Goal: Task Accomplishment & Management: Use online tool/utility

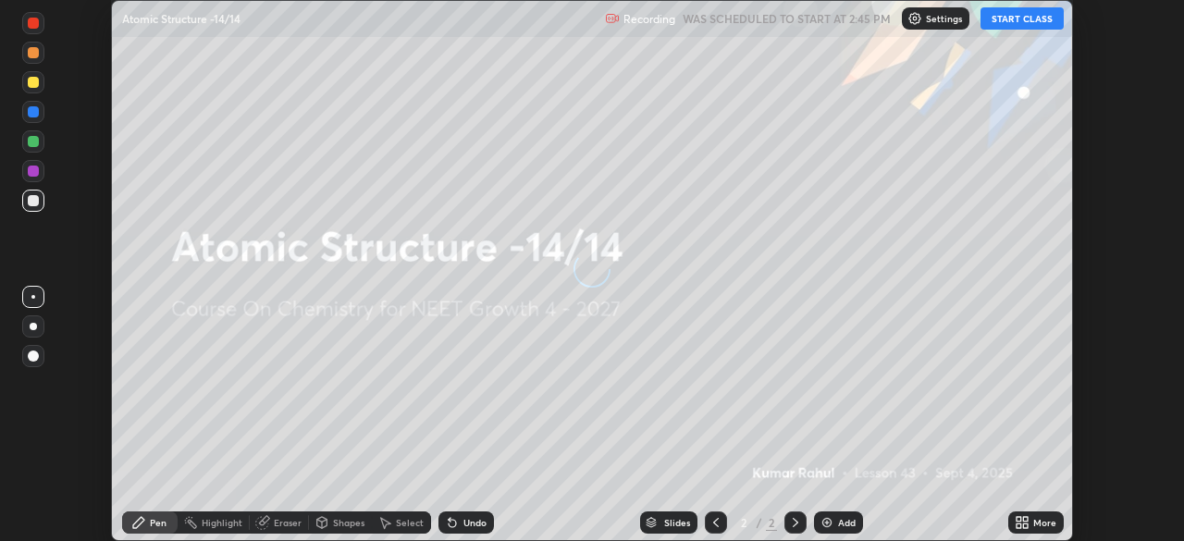
scroll to position [541, 1183]
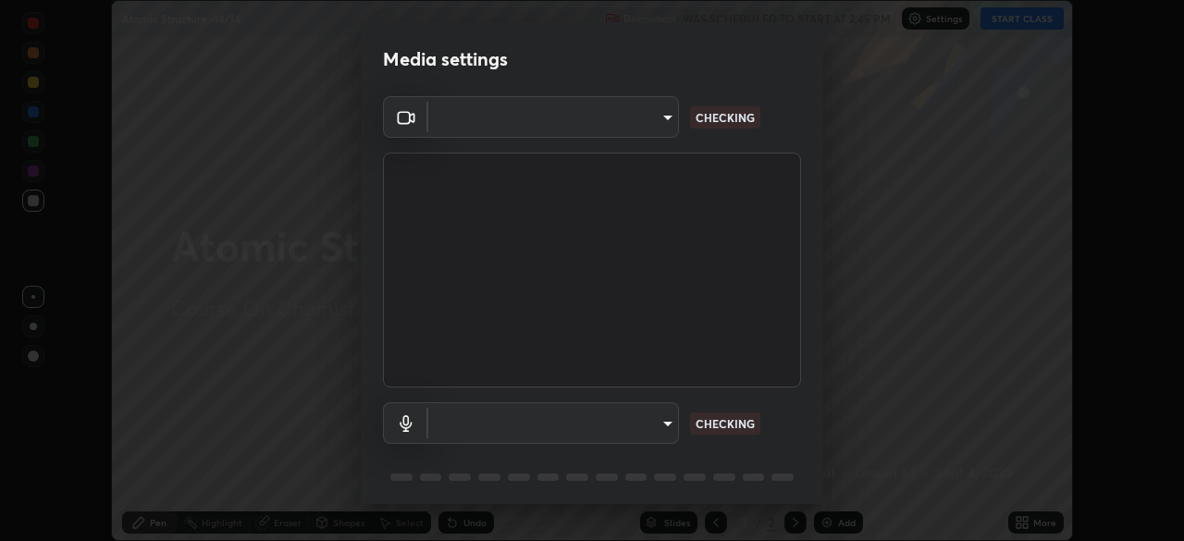
click at [640, 130] on body "Erase all Atomic Structure -14/14 Recording WAS SCHEDULED TO START AT 2:45 PM S…" at bounding box center [592, 270] width 1184 height 541
click at [634, 121] on div at bounding box center [592, 270] width 1184 height 541
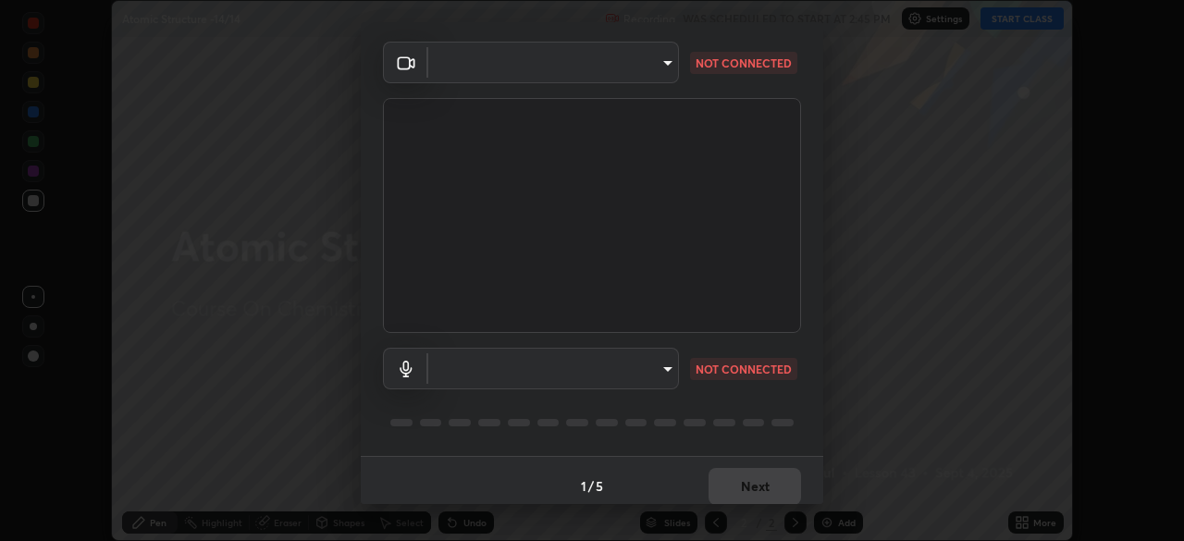
type input "1bc8c760721724c3bb23fa848bc882cb96d251e159a7e377002adb6141e657bd"
type input "1918f708b987fa0595dc9586349fa6393aff4c3e10ee40660038fb12667bac0b"
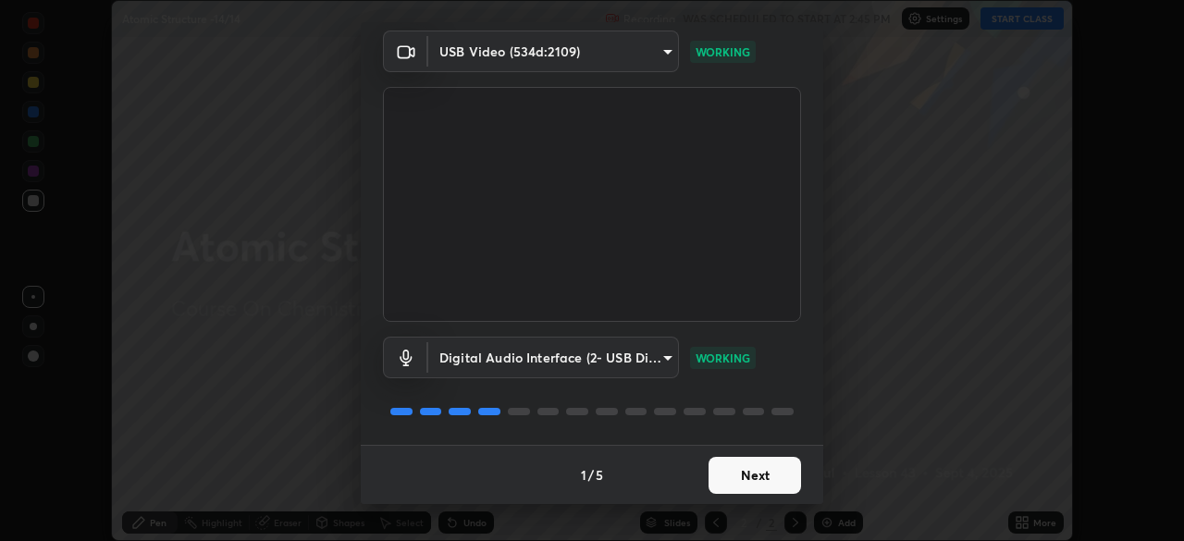
click at [741, 475] on button "Next" at bounding box center [755, 475] width 93 height 37
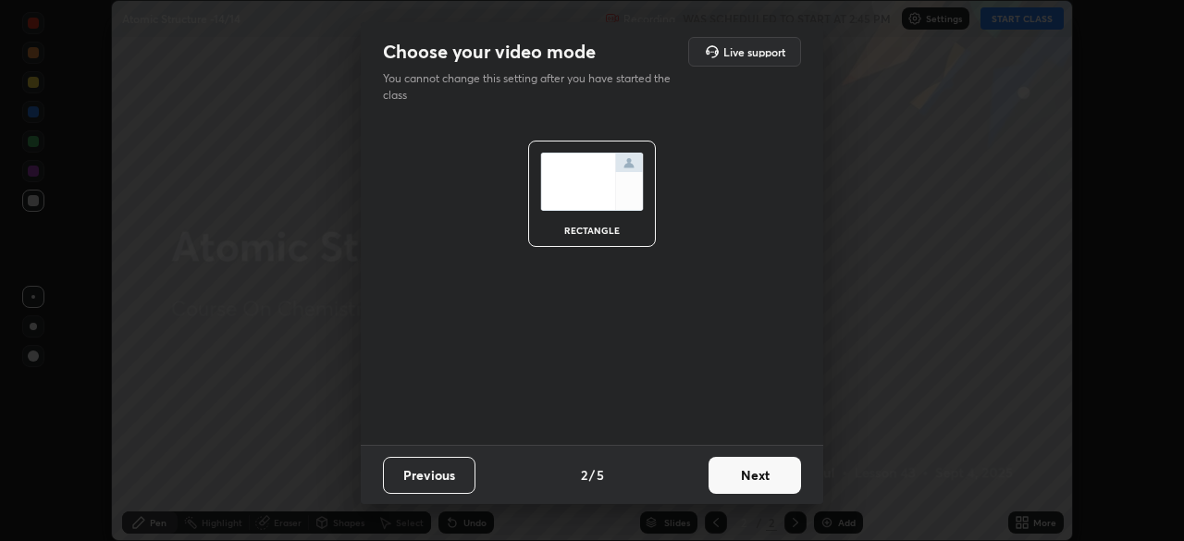
click at [761, 474] on button "Next" at bounding box center [755, 475] width 93 height 37
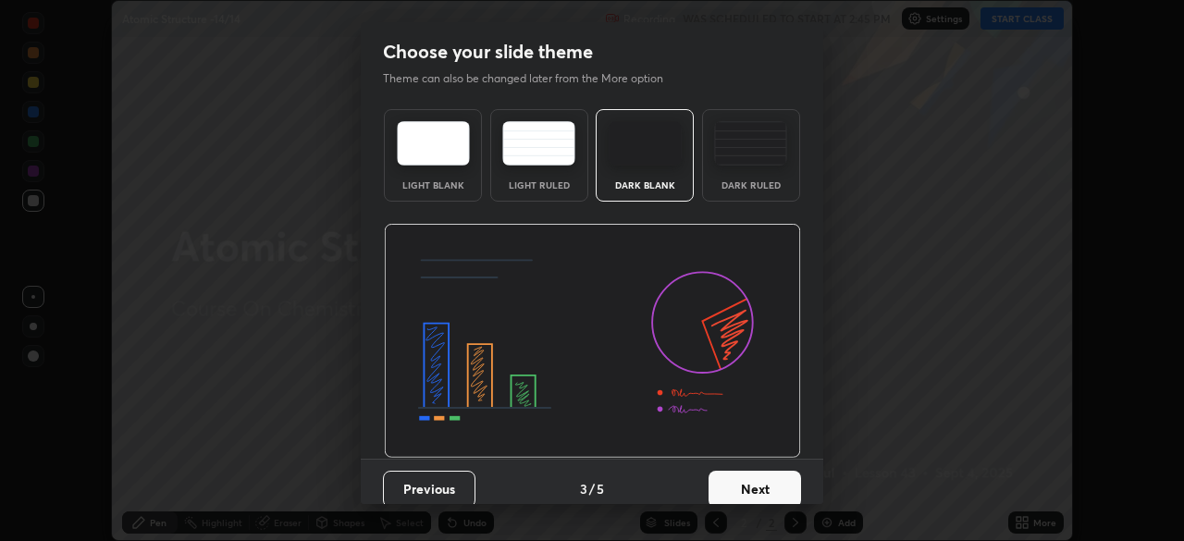
click at [774, 476] on button "Next" at bounding box center [755, 489] width 93 height 37
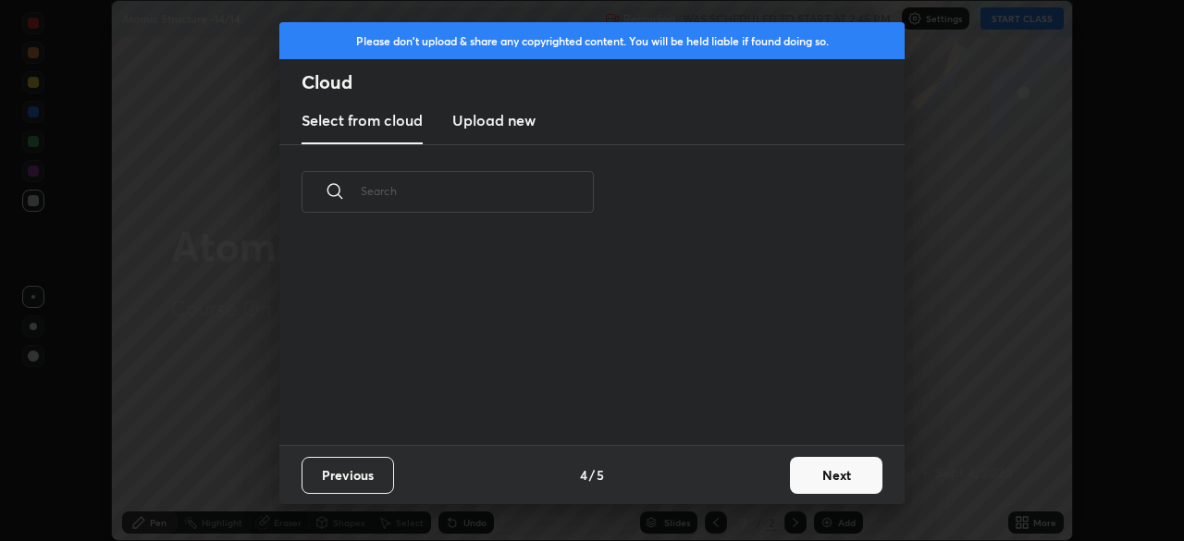
click at [794, 478] on button "Next" at bounding box center [836, 475] width 93 height 37
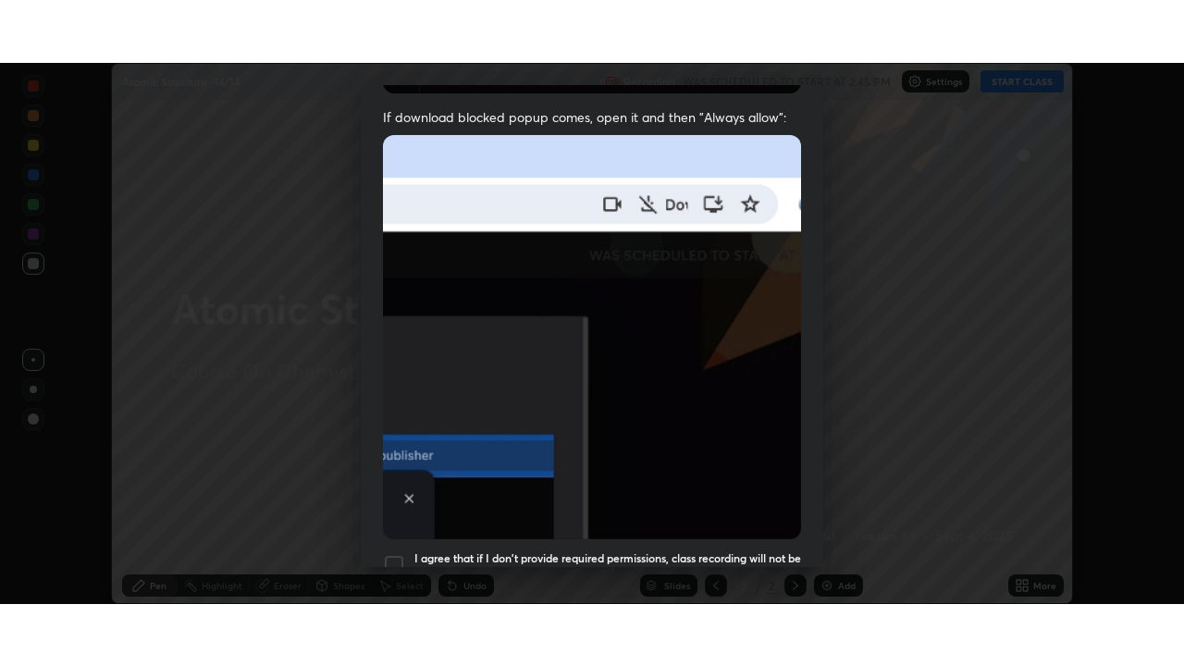
scroll to position [443, 0]
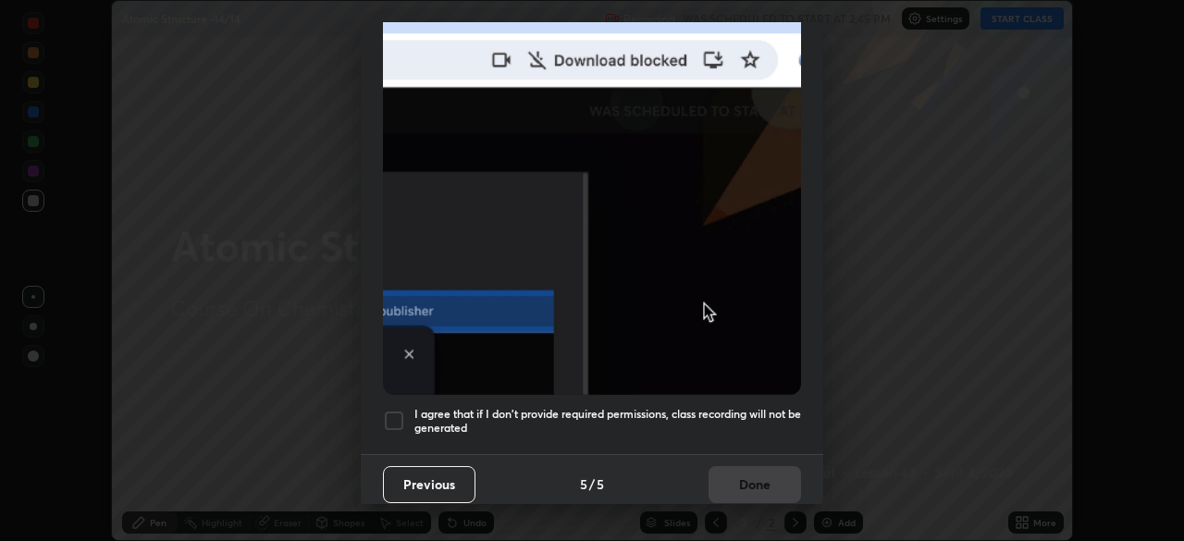
click at [401, 415] on div at bounding box center [394, 421] width 22 height 22
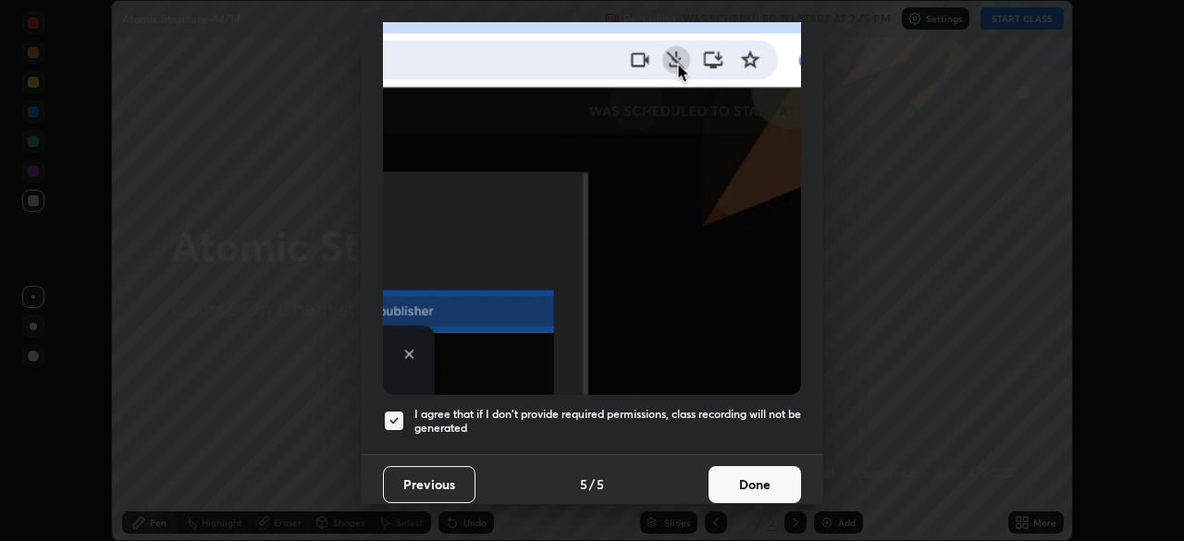
click at [745, 479] on button "Done" at bounding box center [755, 484] width 93 height 37
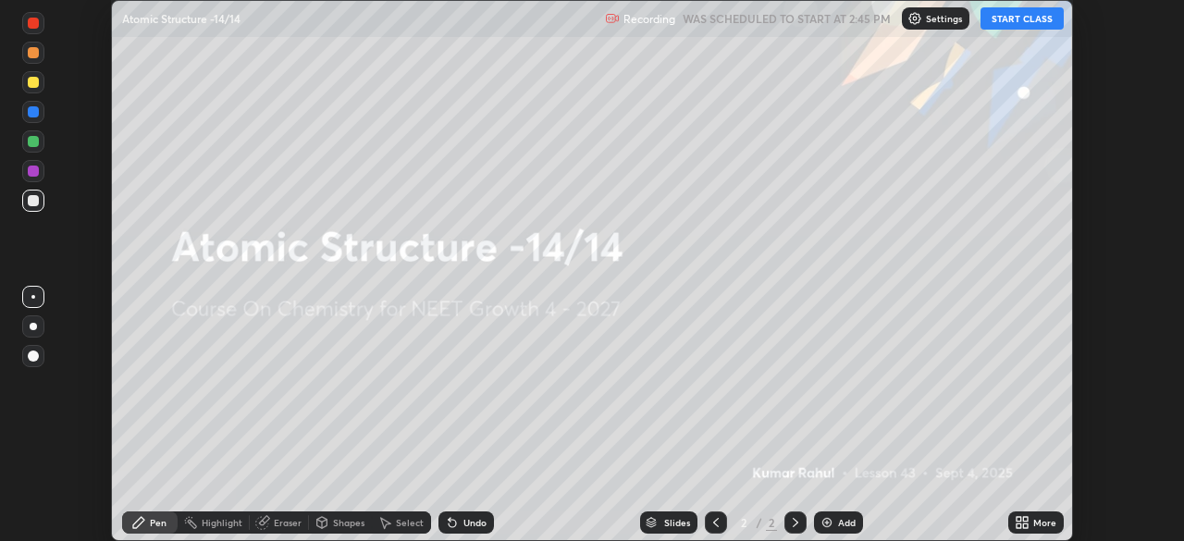
click at [1020, 524] on icon at bounding box center [1019, 526] width 5 height 5
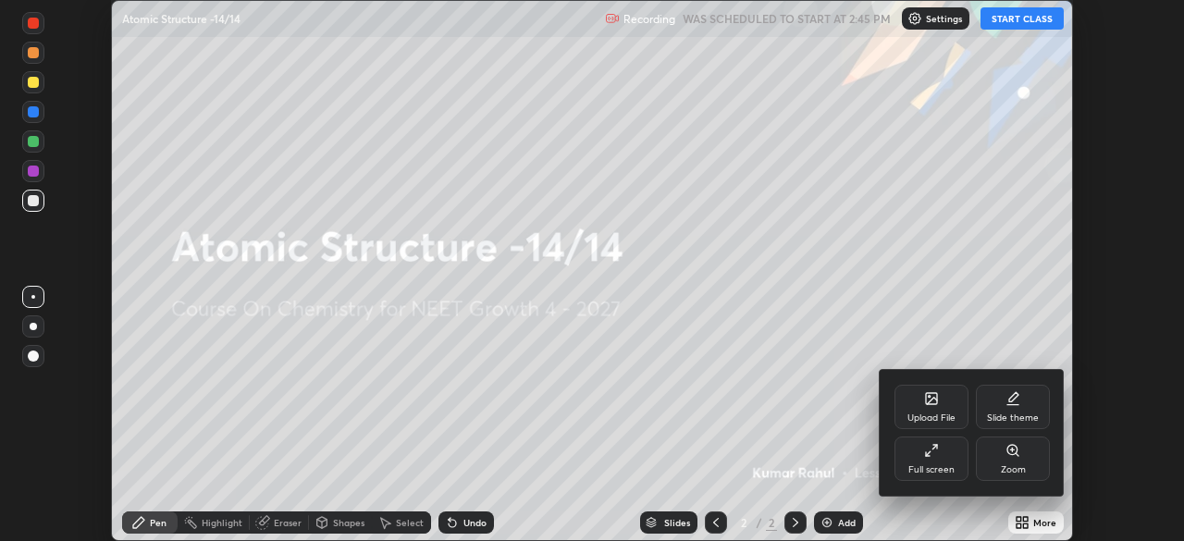
click at [935, 466] on div "Full screen" at bounding box center [931, 469] width 46 height 9
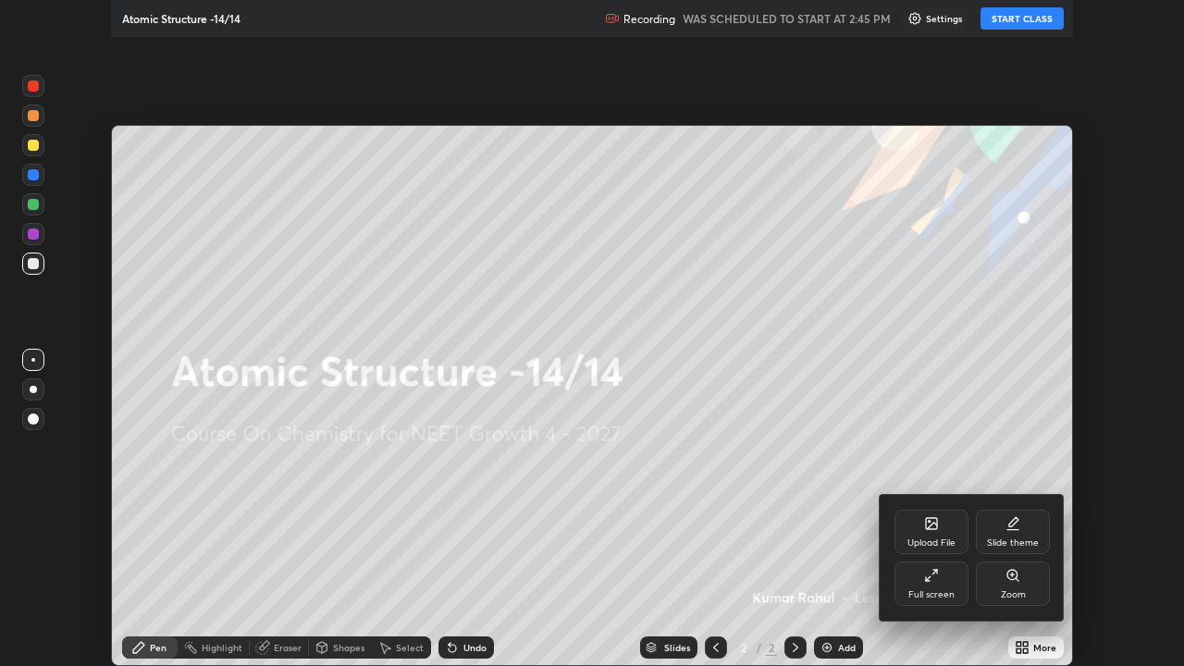
scroll to position [666, 1184]
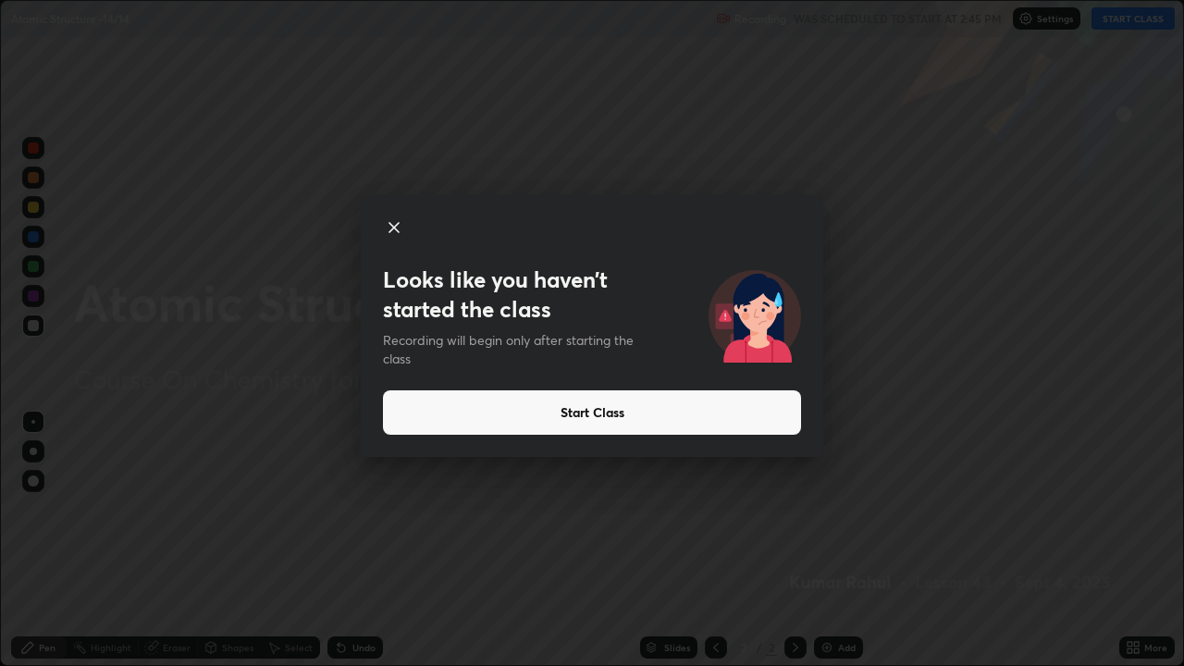
click at [607, 415] on button "Start Class" at bounding box center [592, 412] width 418 height 44
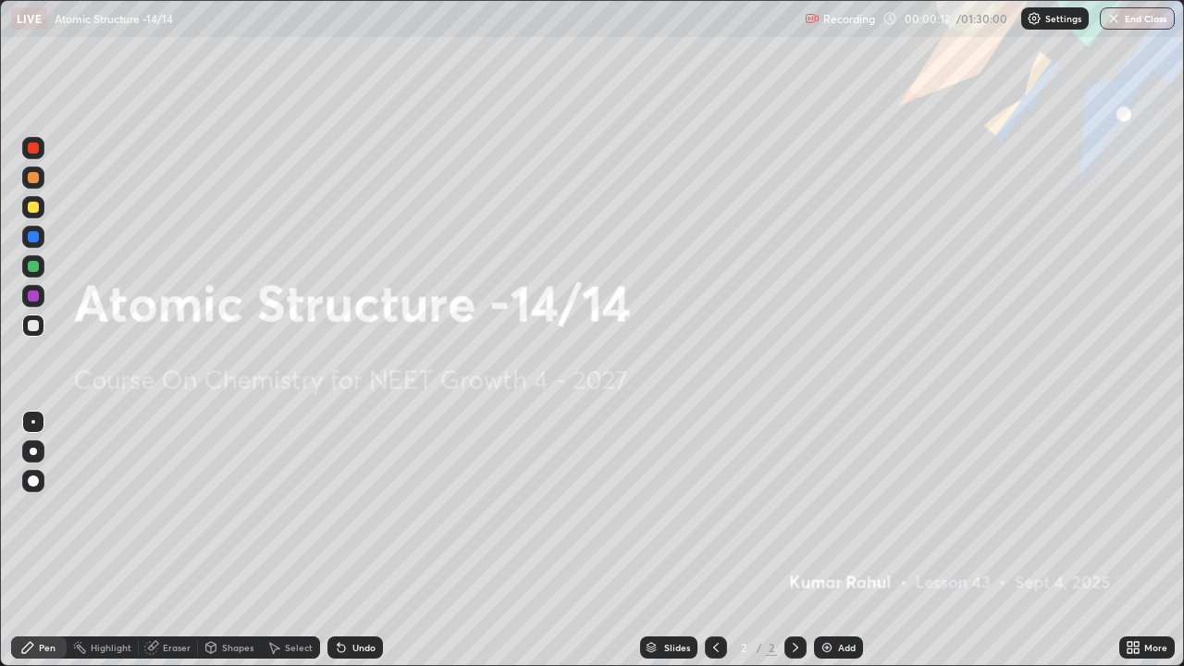
click at [838, 540] on div "Add" at bounding box center [847, 647] width 18 height 9
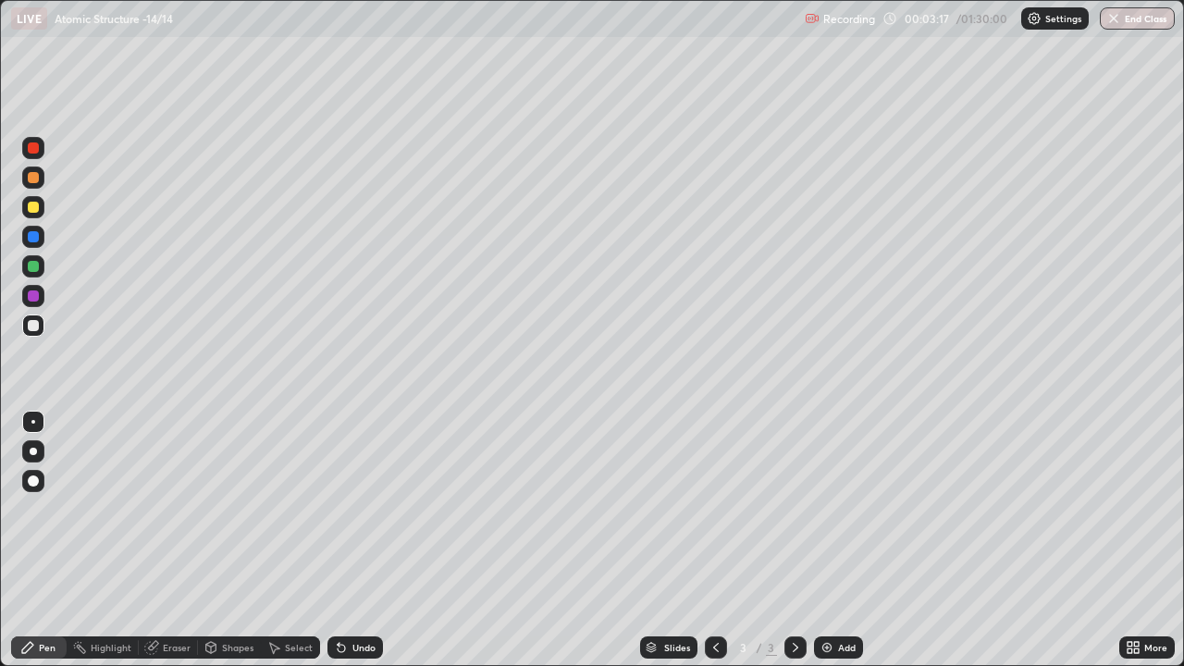
click at [28, 448] on div at bounding box center [33, 451] width 22 height 22
click at [33, 450] on div at bounding box center [33, 451] width 7 height 7
click at [34, 205] on div at bounding box center [33, 207] width 11 height 11
click at [842, 540] on div "Add" at bounding box center [847, 647] width 18 height 9
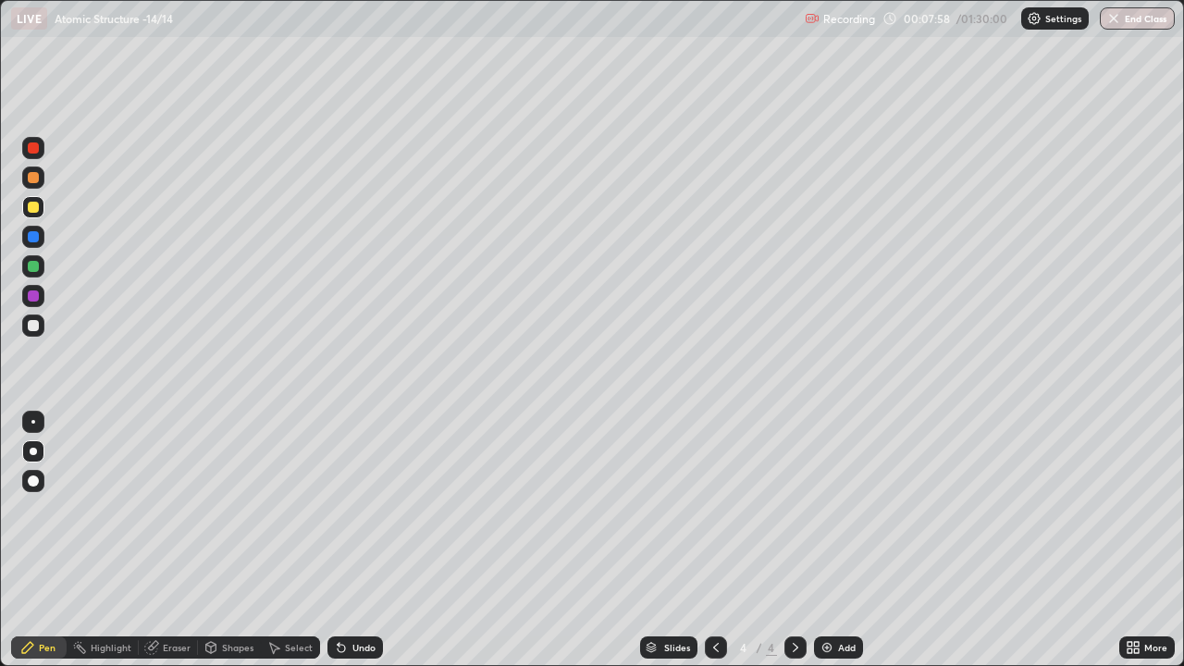
click at [838, 540] on div "Add" at bounding box center [847, 647] width 18 height 9
click at [167, 540] on div "Eraser" at bounding box center [177, 647] width 28 height 9
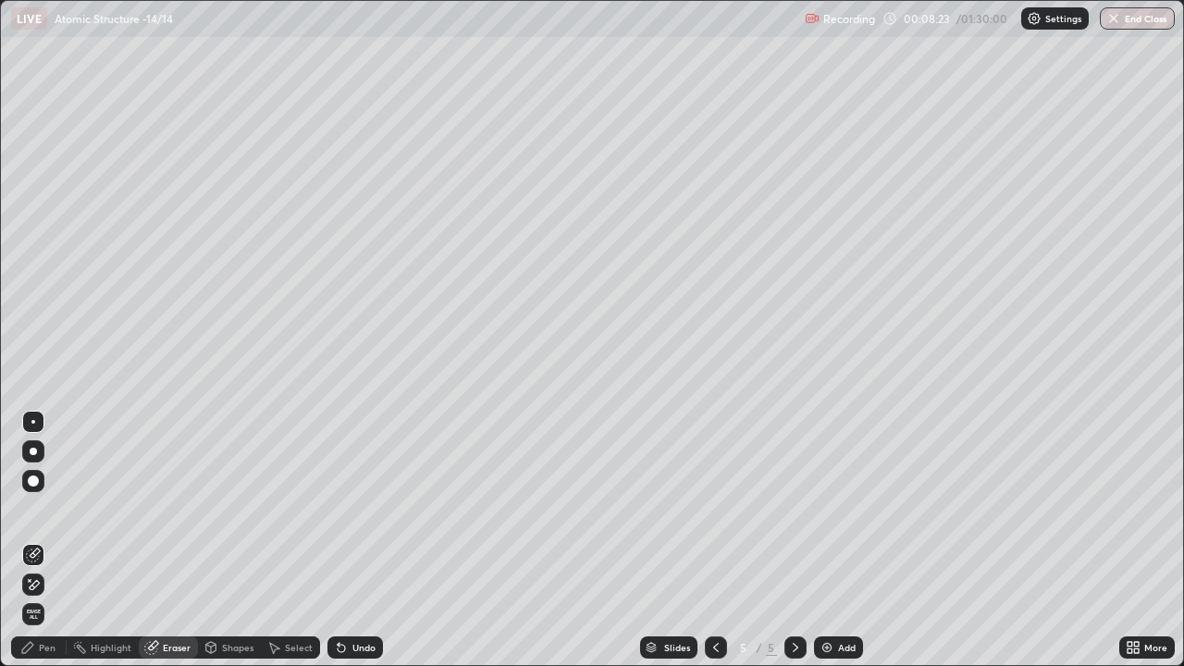
click at [43, 540] on div "Pen" at bounding box center [47, 647] width 17 height 9
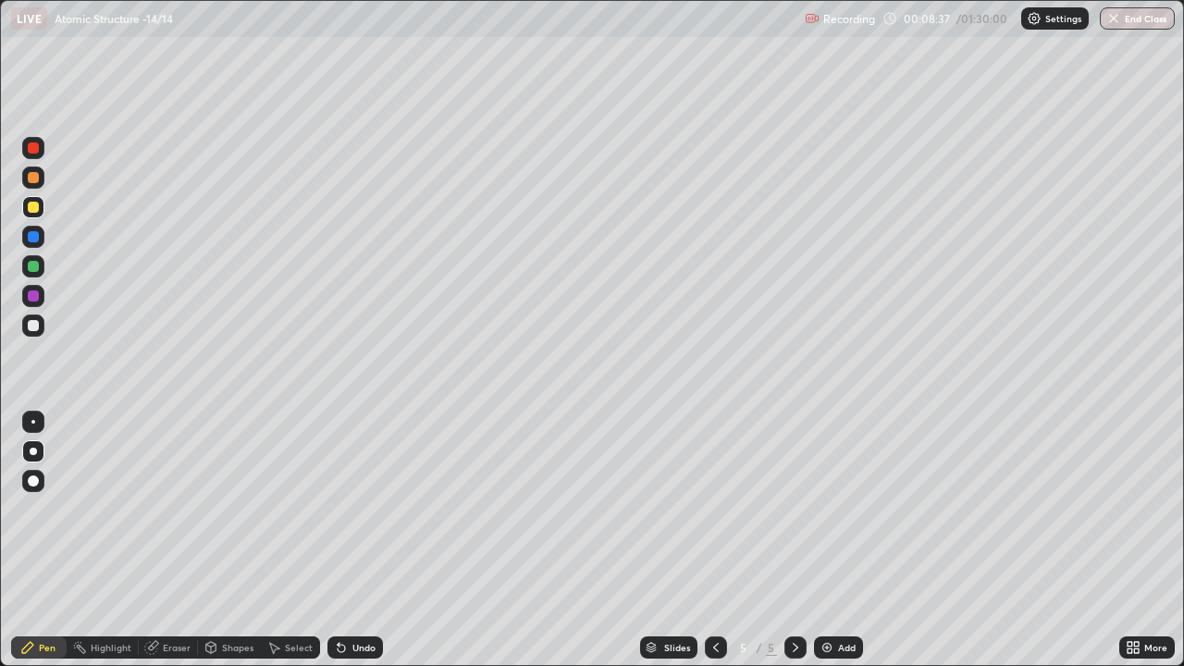
click at [841, 540] on div "Add" at bounding box center [847, 647] width 18 height 9
click at [176, 540] on div "Eraser" at bounding box center [168, 647] width 59 height 22
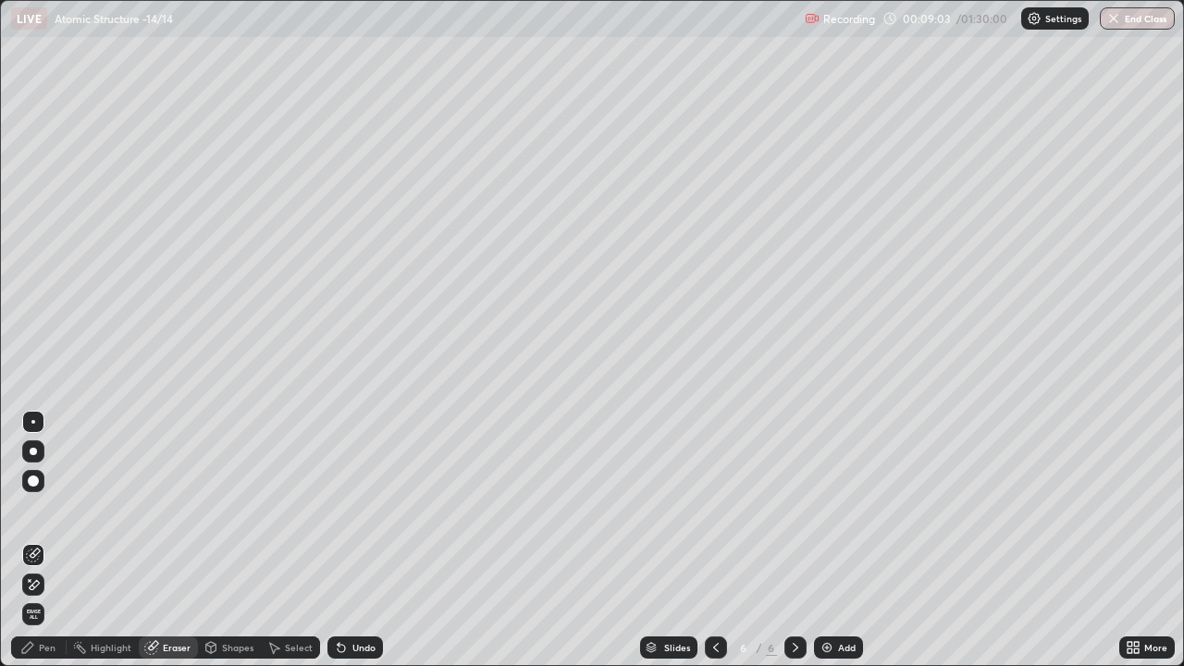
click at [45, 540] on div "Pen" at bounding box center [47, 647] width 17 height 9
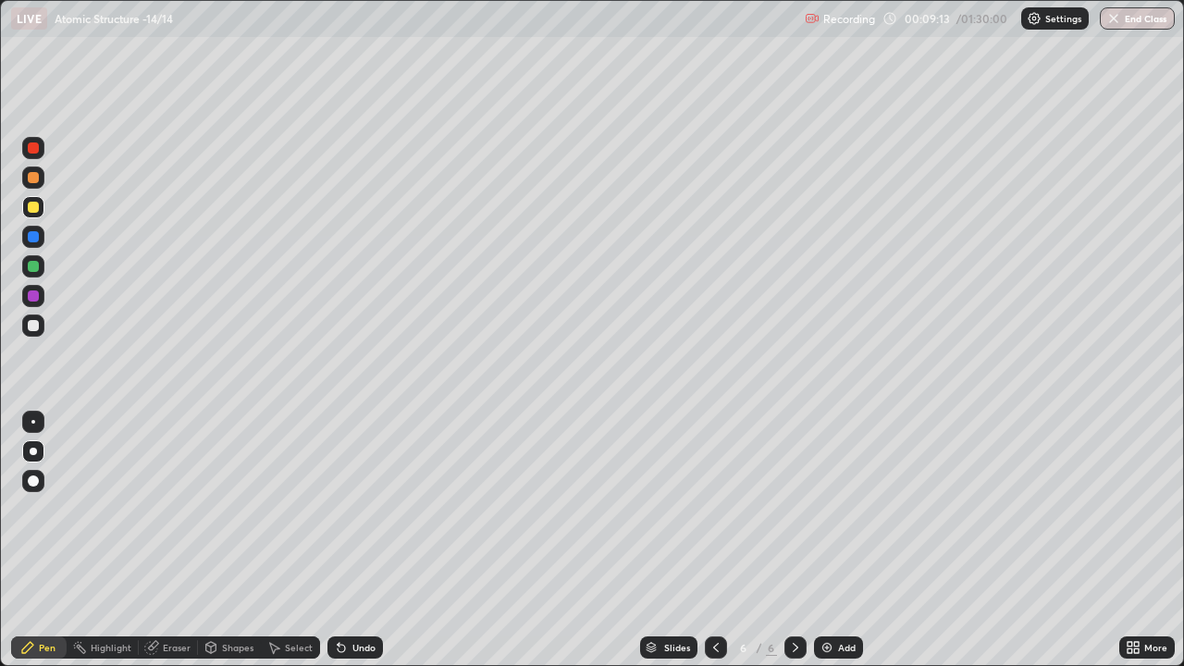
click at [709, 540] on icon at bounding box center [716, 647] width 15 height 15
click at [714, 540] on icon at bounding box center [716, 647] width 15 height 15
click at [705, 540] on div at bounding box center [716, 647] width 22 height 22
click at [34, 325] on div at bounding box center [33, 325] width 11 height 11
click at [174, 540] on div "Eraser" at bounding box center [177, 647] width 28 height 9
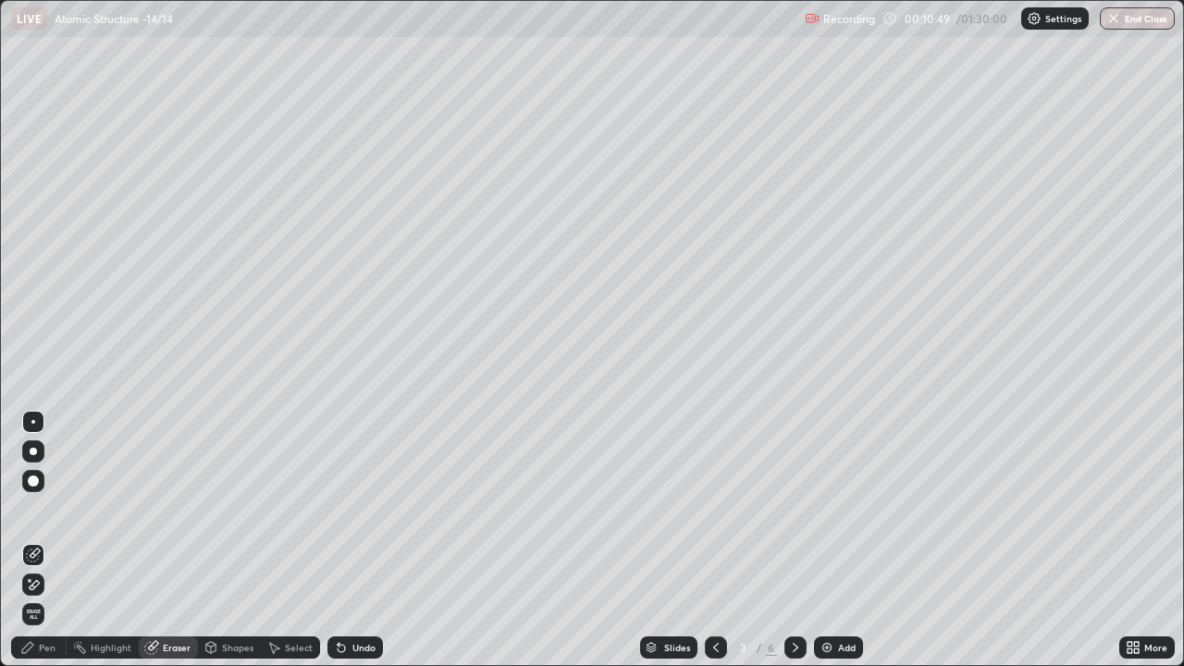
click at [43, 540] on div "Pen" at bounding box center [47, 647] width 17 height 9
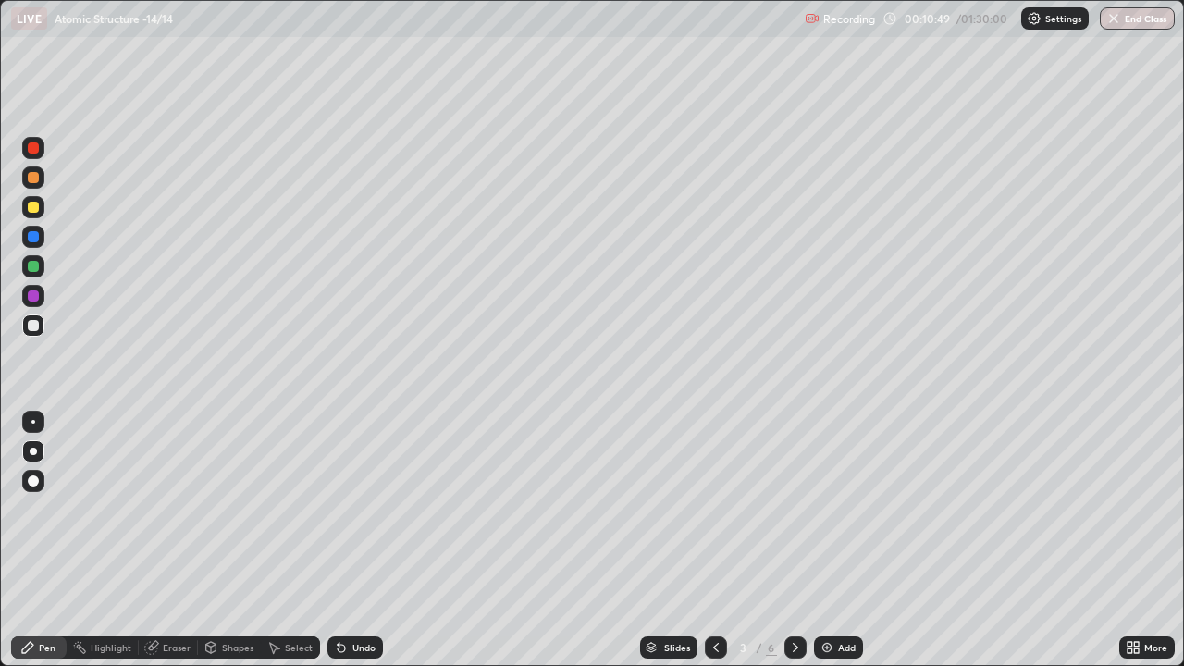
click at [48, 540] on div "Pen" at bounding box center [47, 647] width 17 height 9
click at [794, 540] on icon at bounding box center [795, 647] width 15 height 15
click at [788, 540] on icon at bounding box center [795, 647] width 15 height 15
click at [793, 540] on icon at bounding box center [795, 647] width 15 height 15
click at [168, 540] on div "Eraser" at bounding box center [177, 647] width 28 height 9
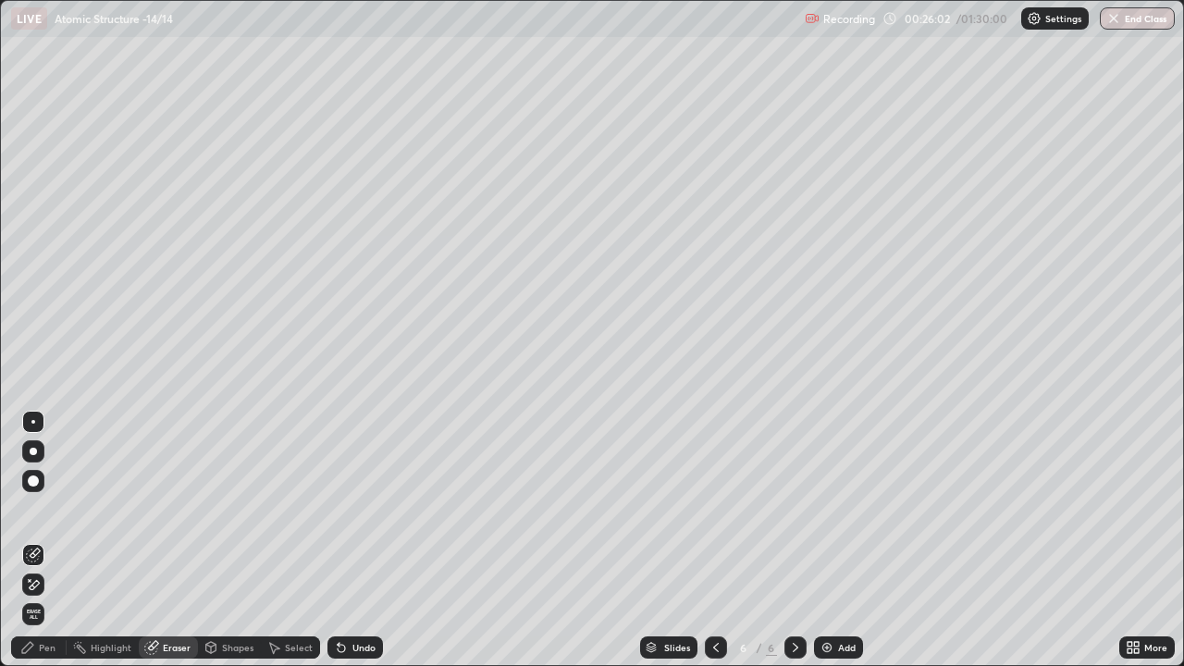
click at [47, 540] on div "Pen" at bounding box center [47, 647] width 17 height 9
click at [50, 540] on div "Pen" at bounding box center [47, 647] width 17 height 9
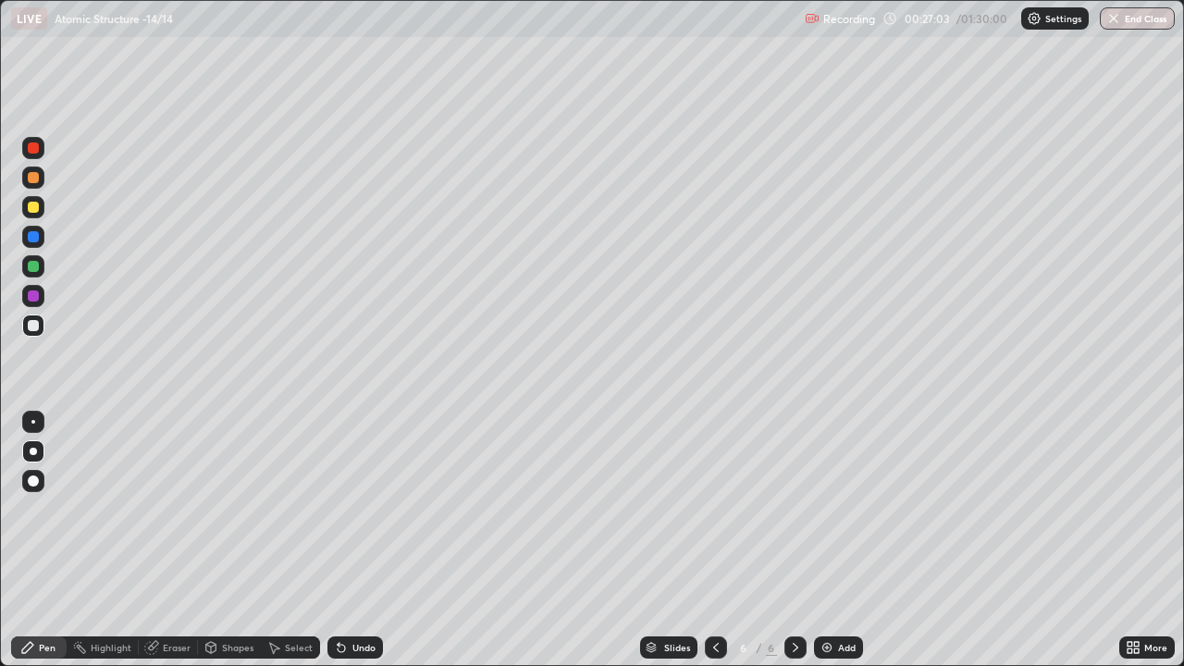
click at [792, 540] on icon at bounding box center [795, 647] width 15 height 15
click at [830, 540] on img at bounding box center [827, 647] width 15 height 15
click at [709, 540] on icon at bounding box center [716, 647] width 15 height 15
click at [793, 540] on icon at bounding box center [795, 647] width 15 height 15
click at [790, 540] on icon at bounding box center [795, 647] width 15 height 15
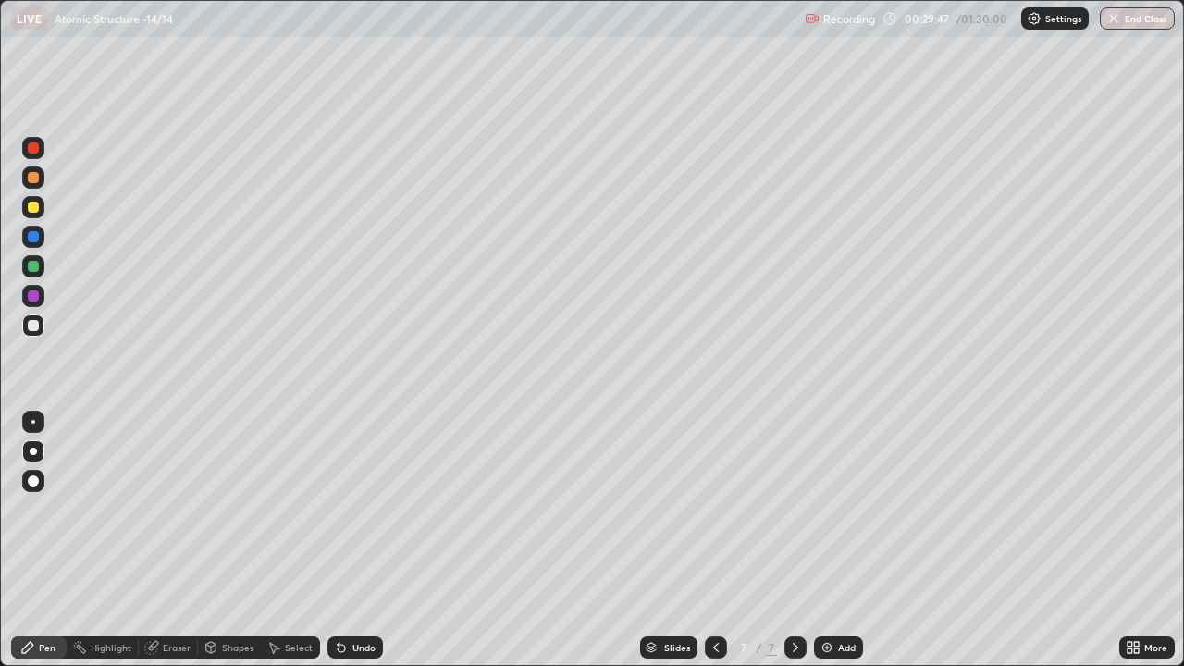
click at [843, 540] on div "Add" at bounding box center [847, 647] width 18 height 9
click at [175, 540] on div "Eraser" at bounding box center [177, 647] width 28 height 9
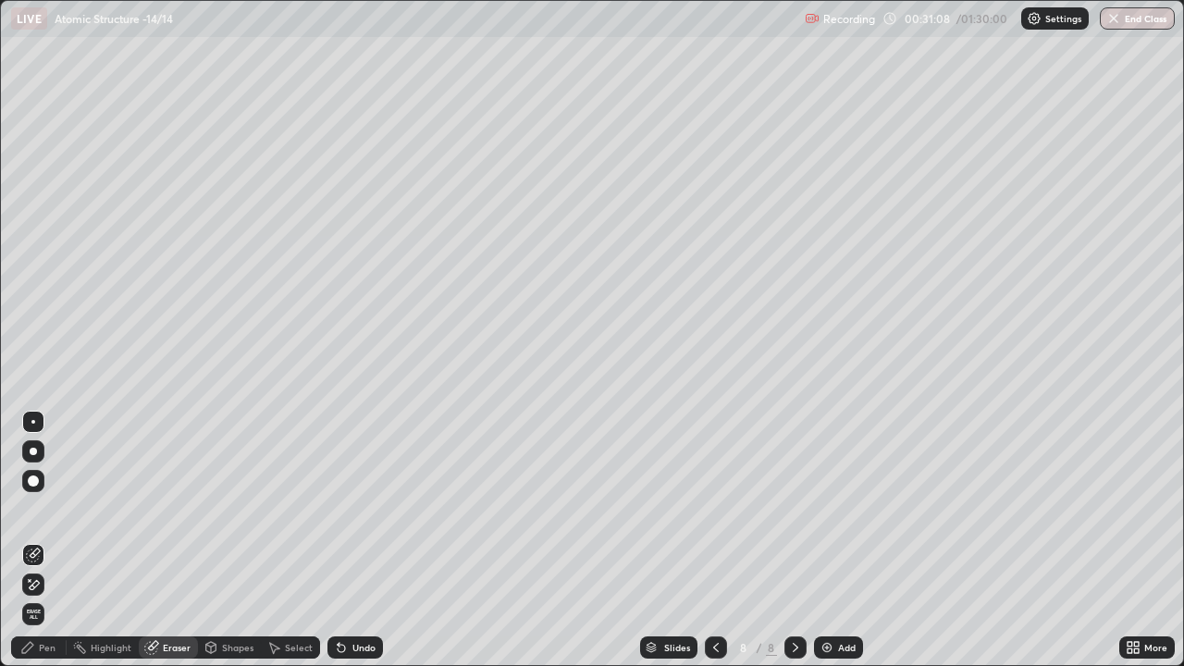
click at [48, 540] on div "Pen" at bounding box center [39, 647] width 56 height 22
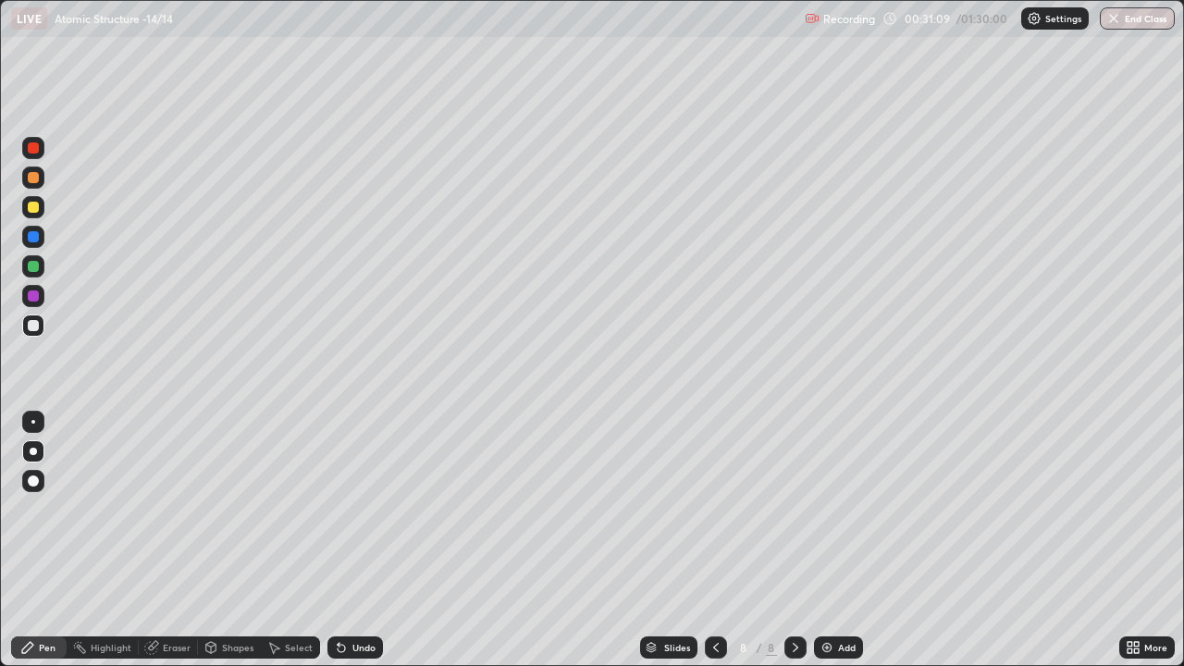
click at [46, 540] on div "Pen" at bounding box center [47, 647] width 17 height 9
click at [710, 540] on icon at bounding box center [716, 647] width 15 height 15
click at [175, 540] on div "Eraser" at bounding box center [168, 647] width 59 height 22
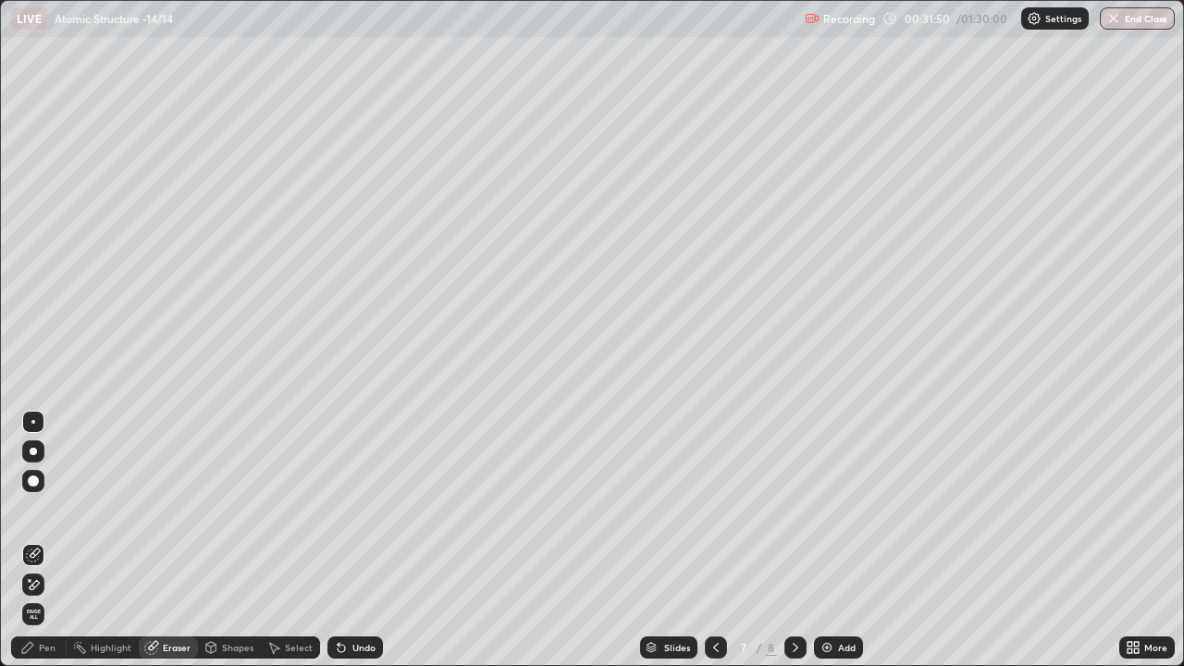
click at [48, 540] on div "Pen" at bounding box center [39, 647] width 56 height 22
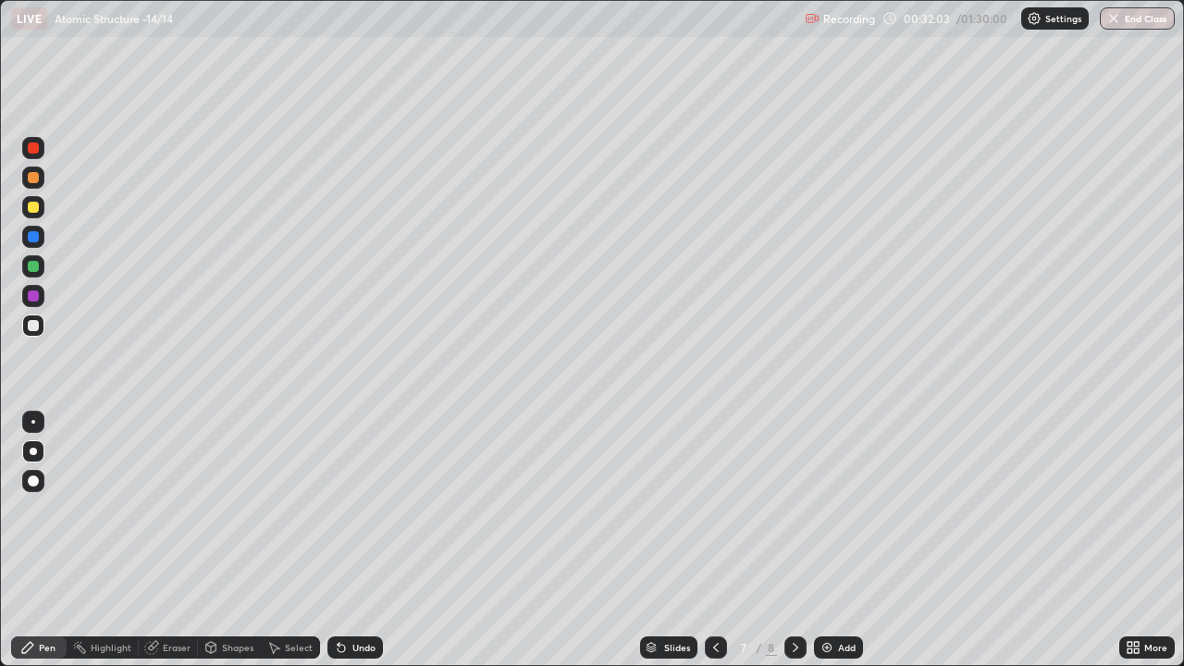
click at [834, 540] on div "Add" at bounding box center [838, 647] width 49 height 22
click at [709, 540] on div at bounding box center [716, 647] width 22 height 22
click at [788, 540] on icon at bounding box center [795, 647] width 15 height 15
click at [791, 540] on icon at bounding box center [795, 647] width 15 height 15
click at [835, 540] on div "Add" at bounding box center [838, 647] width 49 height 22
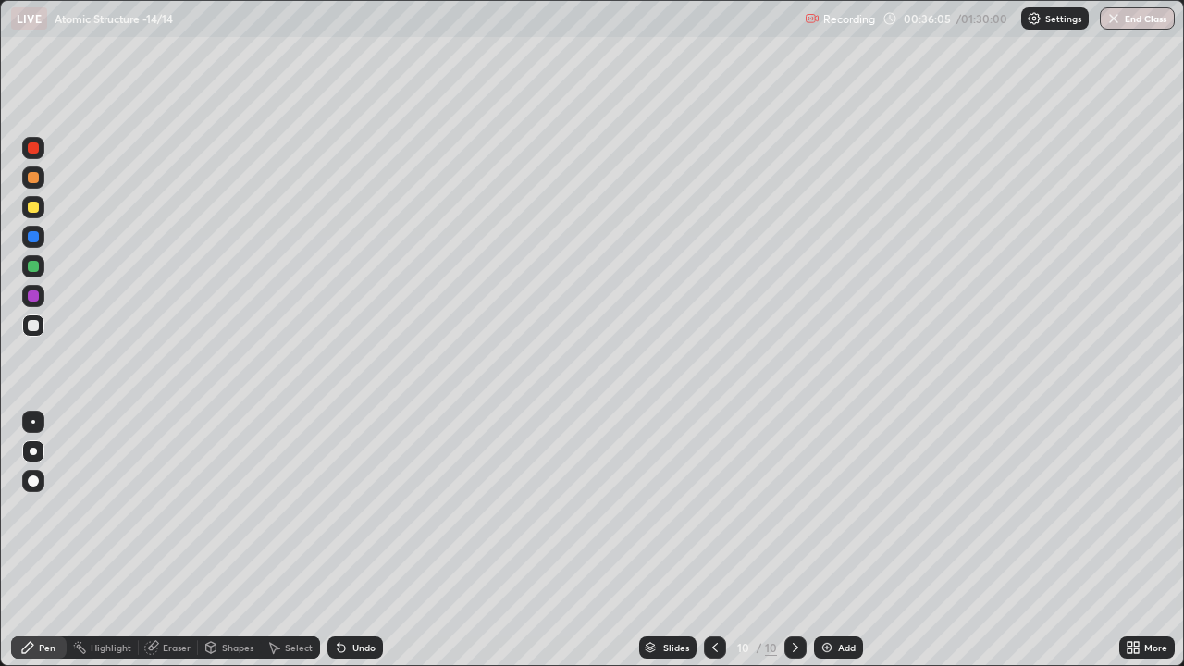
click at [35, 209] on div at bounding box center [33, 207] width 11 height 11
click at [39, 327] on div at bounding box center [33, 326] width 22 height 22
click at [179, 540] on div "Eraser" at bounding box center [177, 647] width 28 height 9
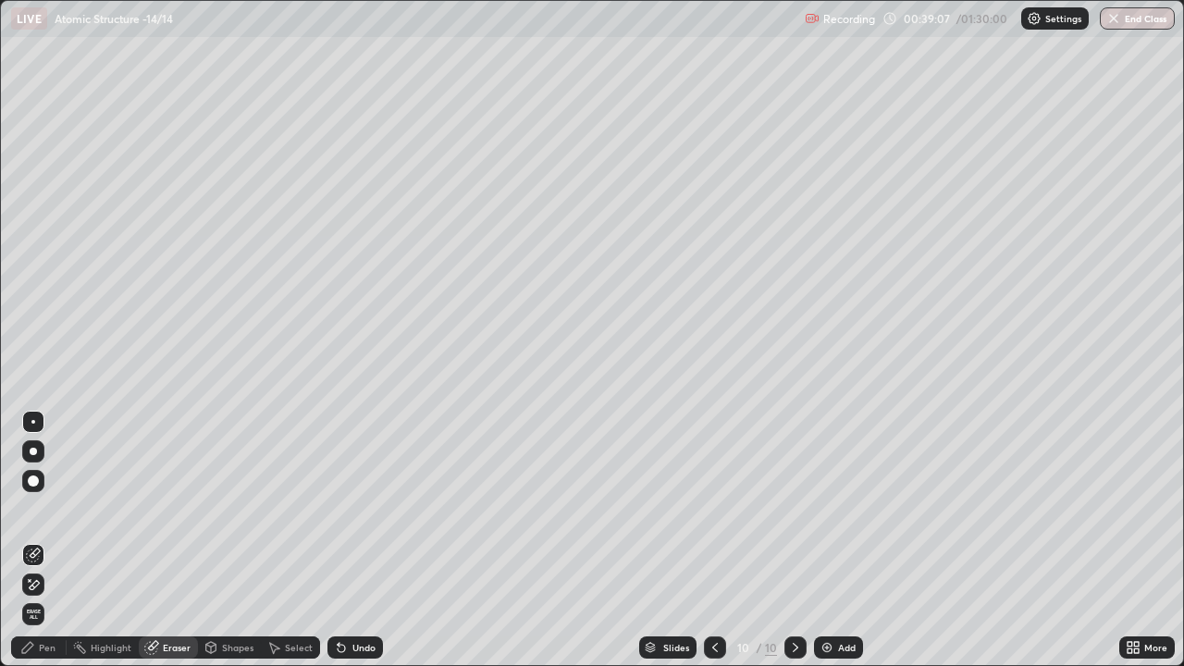
click at [47, 540] on div "Pen" at bounding box center [47, 647] width 17 height 9
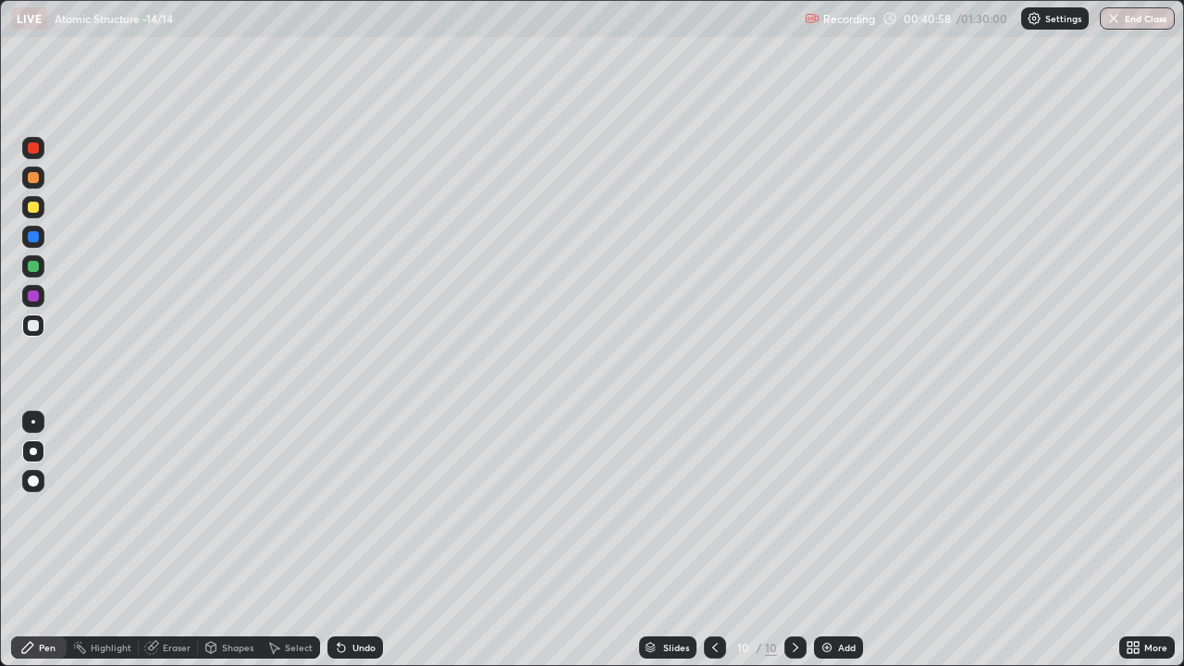
click at [715, 540] on icon at bounding box center [715, 647] width 15 height 15
click at [714, 540] on icon at bounding box center [715, 647] width 15 height 15
click at [715, 540] on icon at bounding box center [715, 647] width 15 height 15
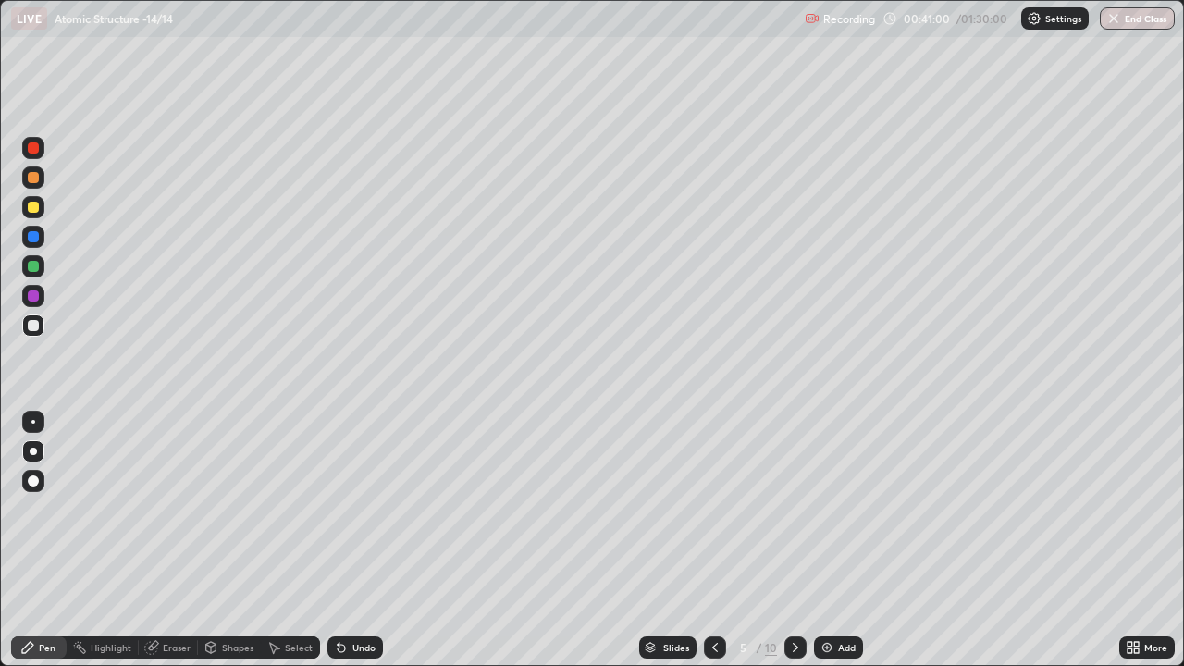
click at [715, 540] on icon at bounding box center [715, 647] width 15 height 15
click at [716, 540] on icon at bounding box center [715, 647] width 15 height 15
click at [796, 540] on icon at bounding box center [795, 647] width 15 height 15
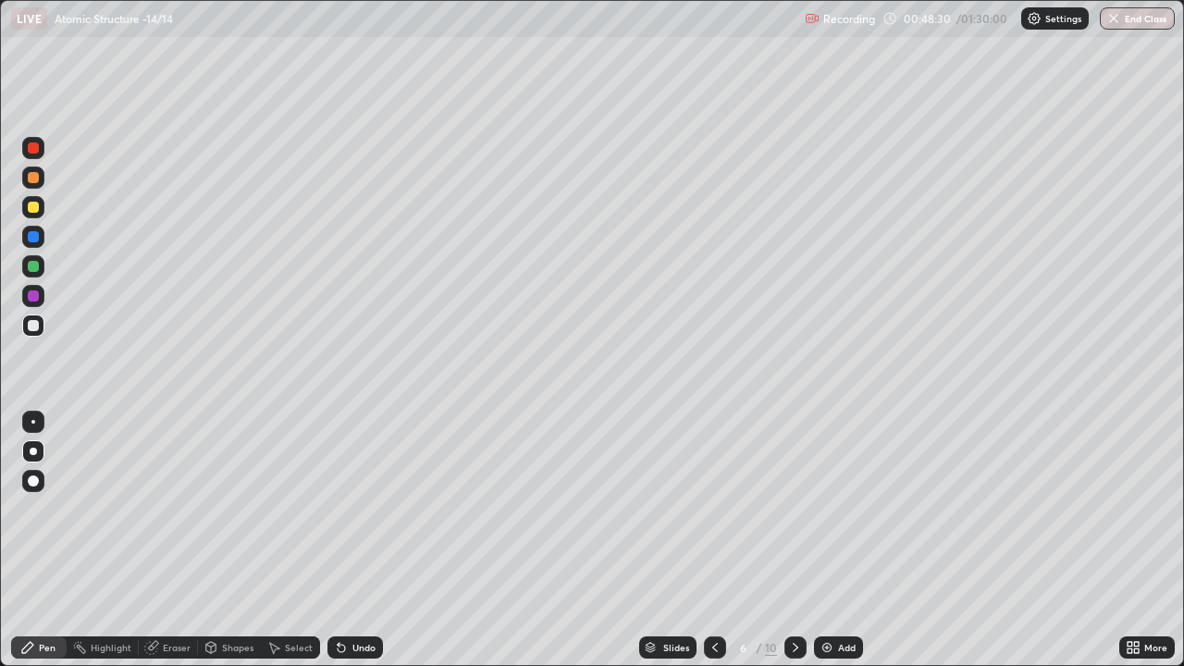
click at [715, 540] on icon at bounding box center [715, 647] width 15 height 15
click at [796, 540] on icon at bounding box center [795, 647] width 15 height 15
click at [794, 540] on icon at bounding box center [796, 647] width 6 height 9
click at [717, 540] on icon at bounding box center [715, 647] width 15 height 15
click at [791, 540] on icon at bounding box center [795, 647] width 15 height 15
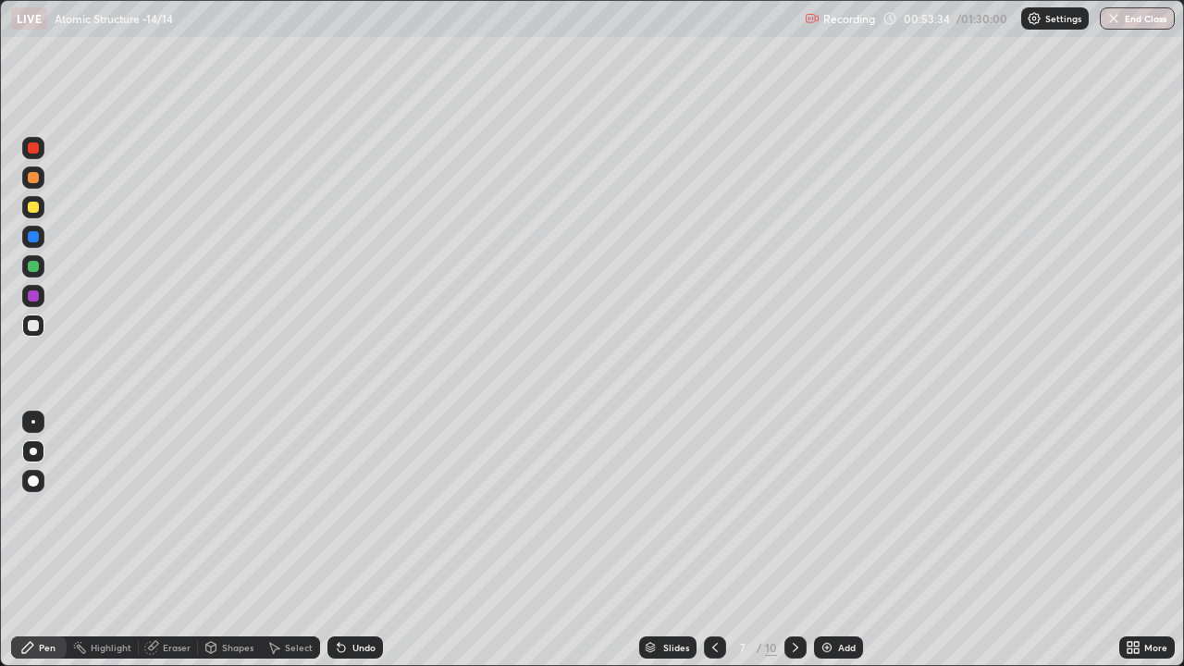
click at [792, 540] on icon at bounding box center [795, 647] width 15 height 15
click at [794, 540] on icon at bounding box center [795, 647] width 15 height 15
click at [715, 540] on icon at bounding box center [715, 647] width 6 height 9
click at [793, 540] on icon at bounding box center [796, 647] width 6 height 9
click at [720, 540] on icon at bounding box center [715, 647] width 15 height 15
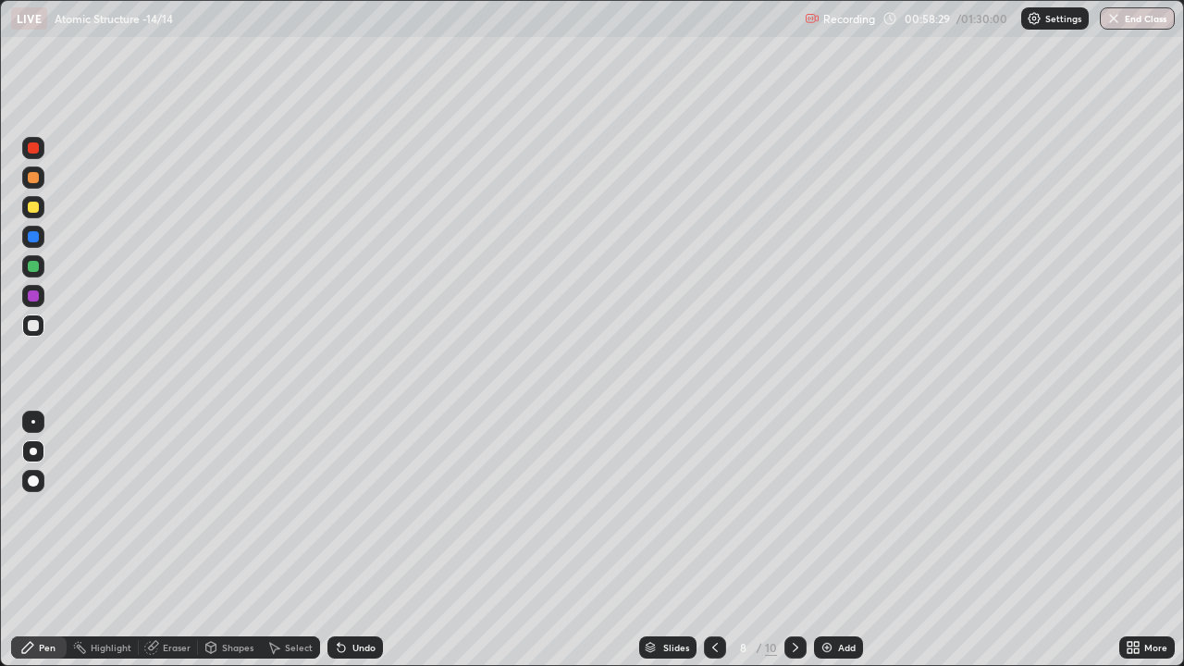
click at [794, 540] on icon at bounding box center [795, 647] width 15 height 15
click at [788, 540] on icon at bounding box center [795, 647] width 15 height 15
click at [713, 540] on icon at bounding box center [715, 647] width 15 height 15
click at [788, 540] on icon at bounding box center [795, 647] width 15 height 15
click at [35, 268] on div at bounding box center [33, 266] width 11 height 11
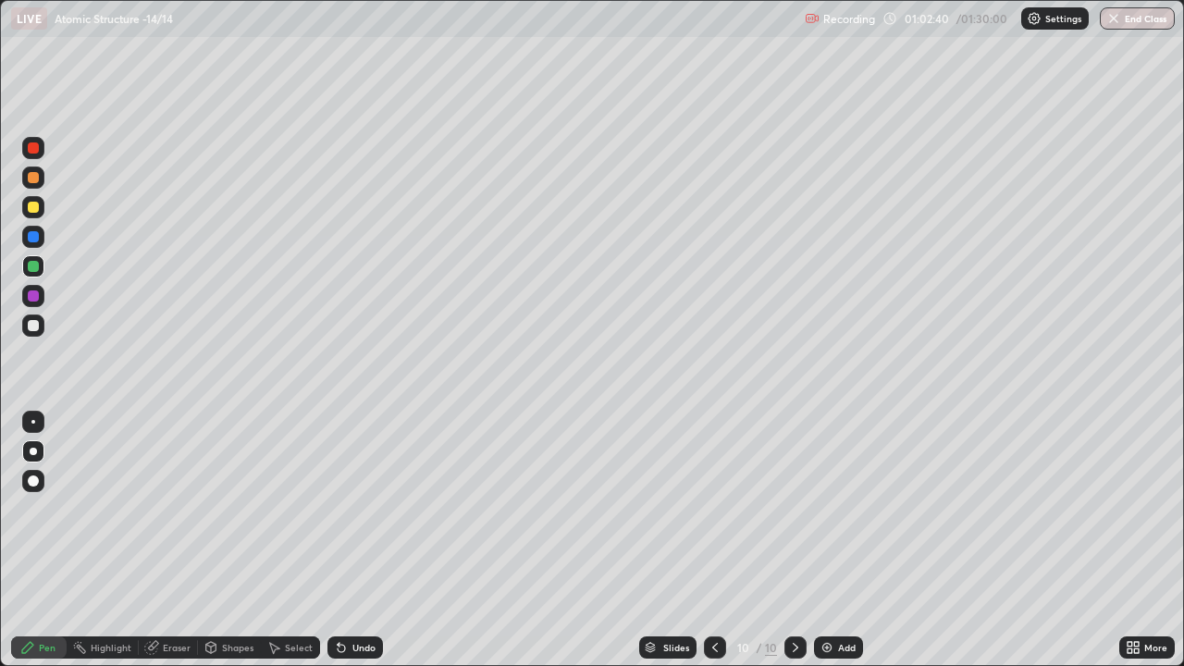
click at [795, 540] on icon at bounding box center [796, 647] width 6 height 9
click at [835, 540] on div "Add" at bounding box center [838, 647] width 49 height 22
click at [706, 540] on div at bounding box center [716, 647] width 22 height 22
click at [794, 540] on icon at bounding box center [795, 647] width 15 height 15
click at [180, 540] on div "Eraser" at bounding box center [177, 647] width 28 height 9
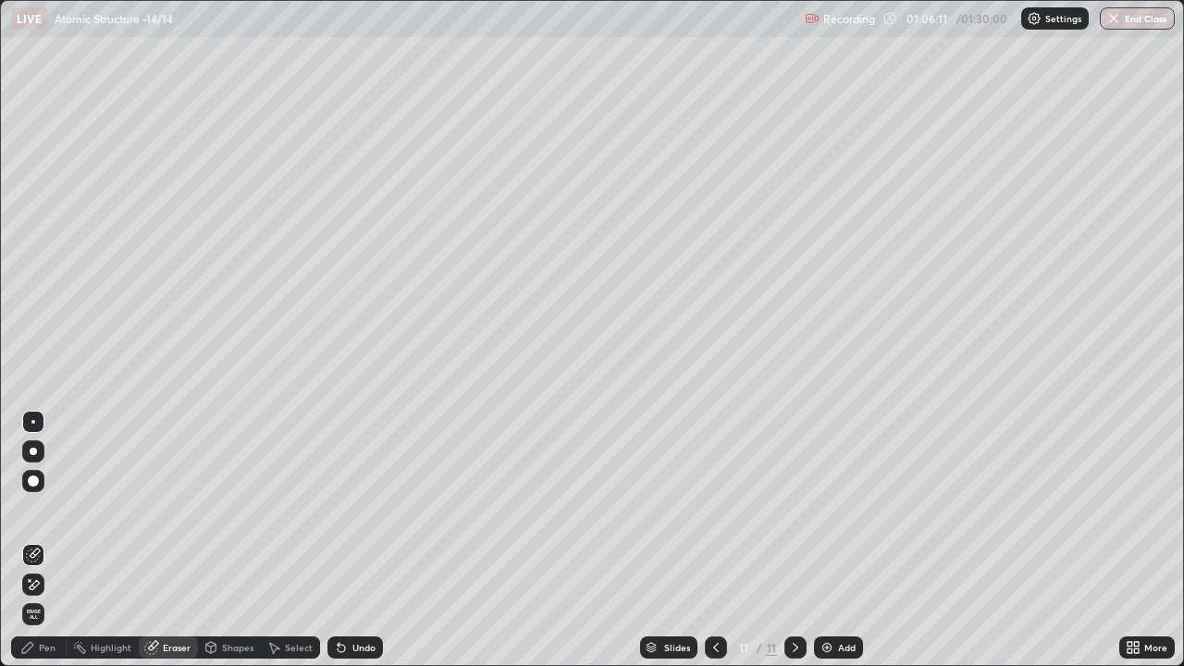
click at [45, 540] on div "Pen" at bounding box center [47, 647] width 17 height 9
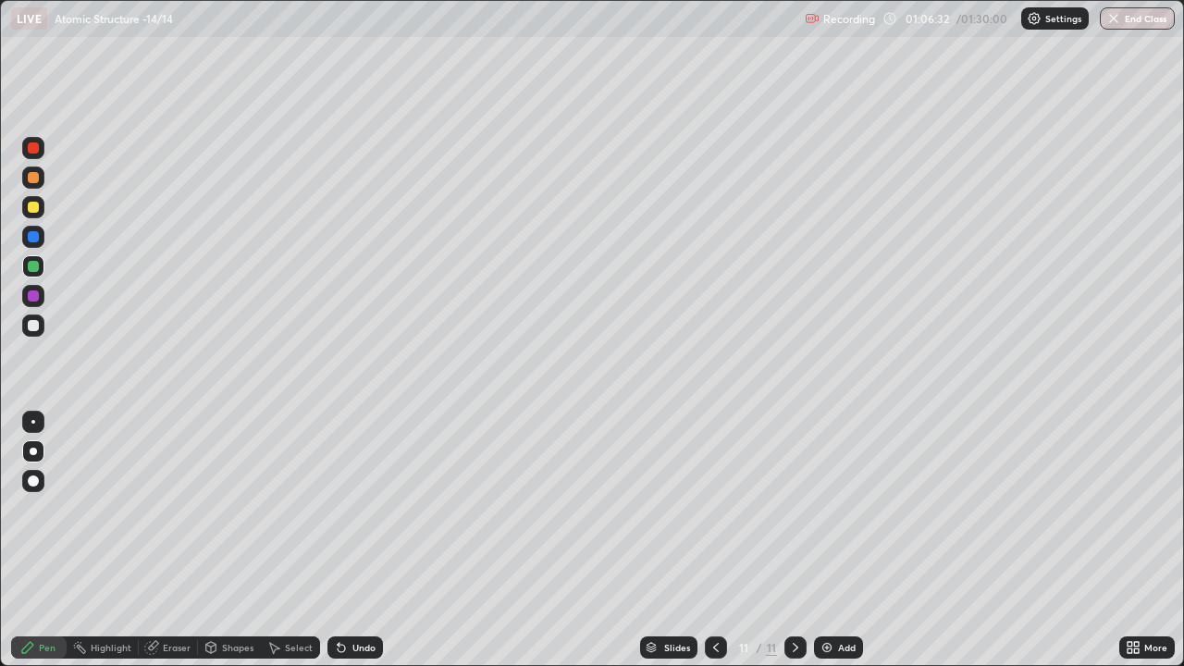
click at [792, 540] on icon at bounding box center [795, 647] width 15 height 15
click at [835, 540] on div "Add" at bounding box center [838, 647] width 49 height 22
click at [31, 208] on div at bounding box center [33, 207] width 11 height 11
click at [33, 323] on div at bounding box center [33, 325] width 11 height 11
click at [798, 540] on icon at bounding box center [795, 647] width 15 height 15
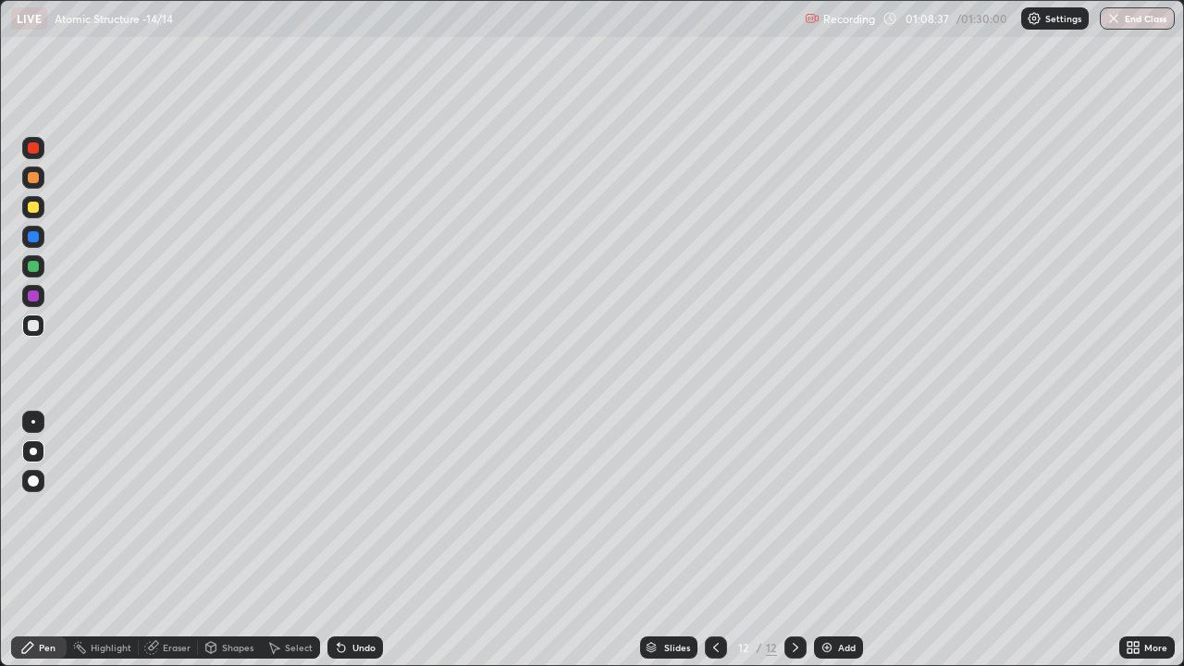
click at [845, 540] on div "Add" at bounding box center [847, 647] width 18 height 9
click at [34, 209] on div at bounding box center [33, 207] width 11 height 11
click at [165, 540] on div "Eraser" at bounding box center [177, 647] width 28 height 9
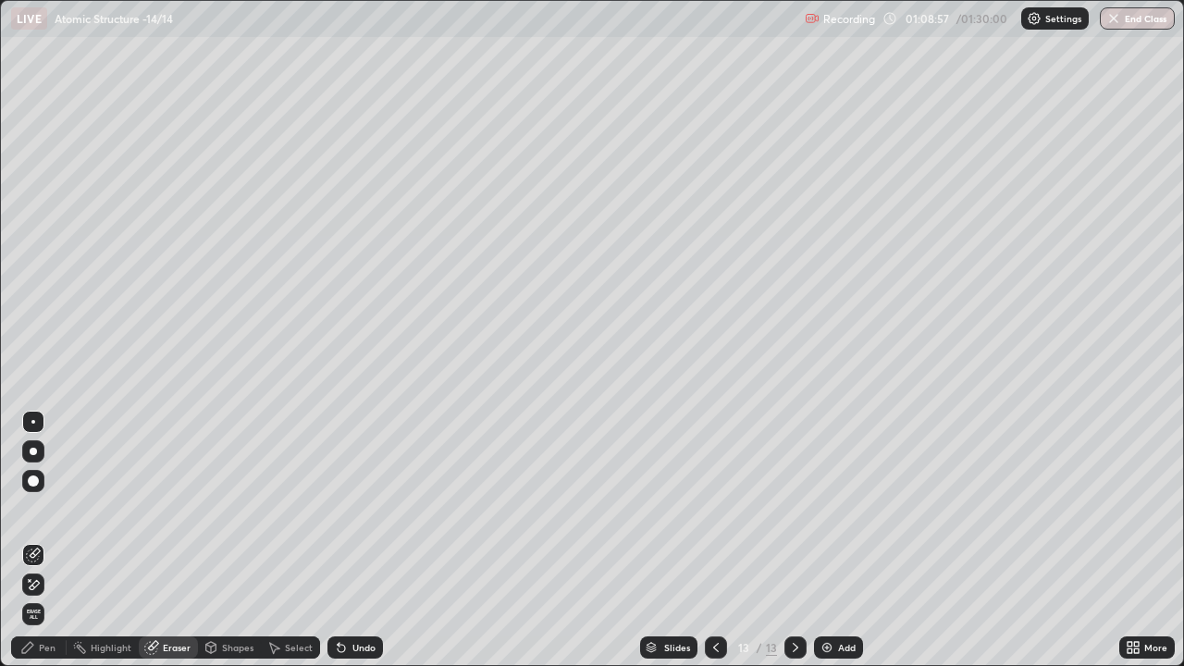
click at [46, 540] on div "Pen" at bounding box center [47, 647] width 17 height 9
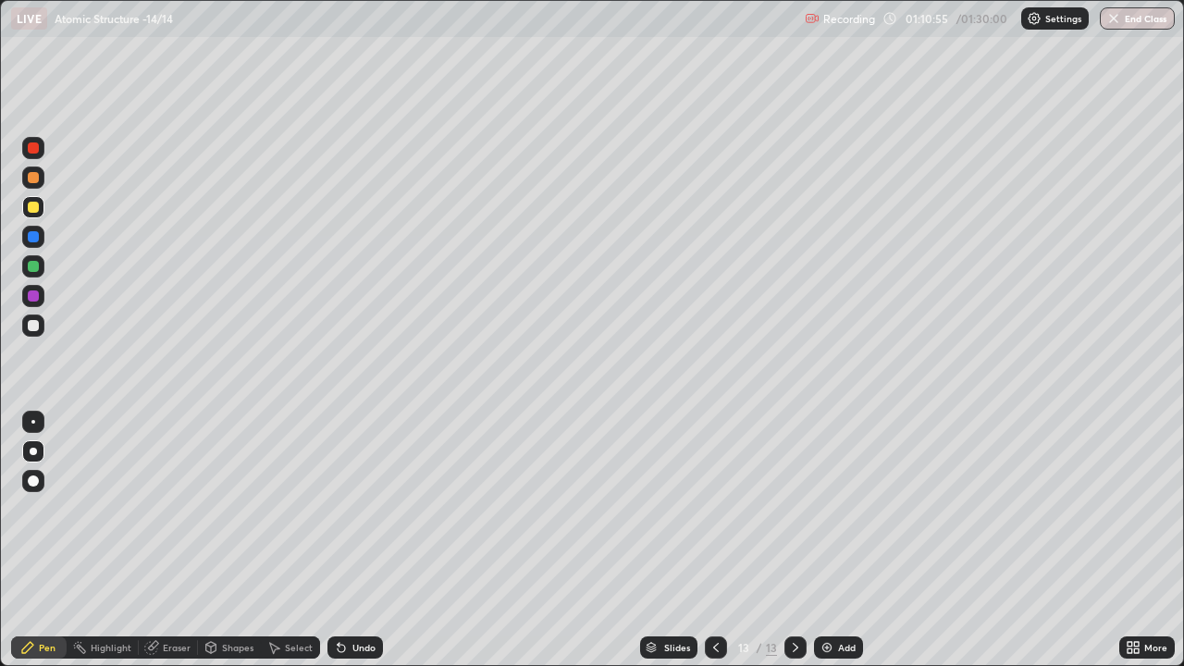
click at [31, 267] on div at bounding box center [33, 266] width 11 height 11
click at [34, 207] on div at bounding box center [33, 207] width 11 height 11
click at [180, 540] on div "Eraser" at bounding box center [177, 647] width 28 height 9
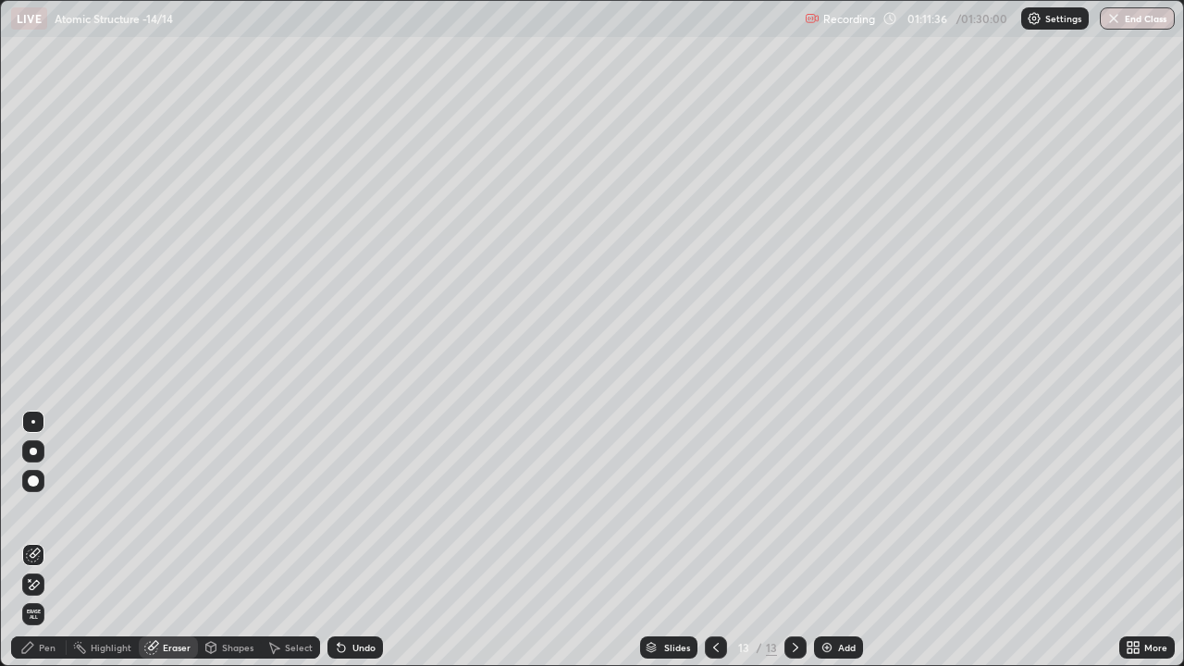
click at [48, 540] on div "Pen" at bounding box center [47, 647] width 17 height 9
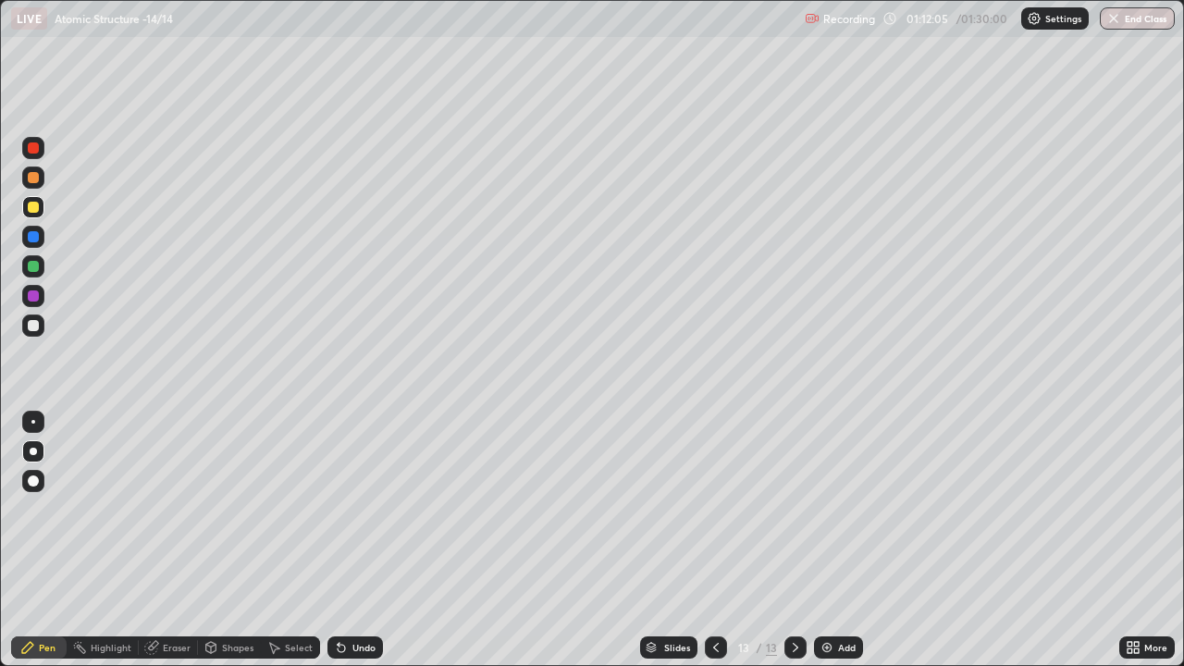
click at [175, 540] on div "Eraser" at bounding box center [177, 647] width 28 height 9
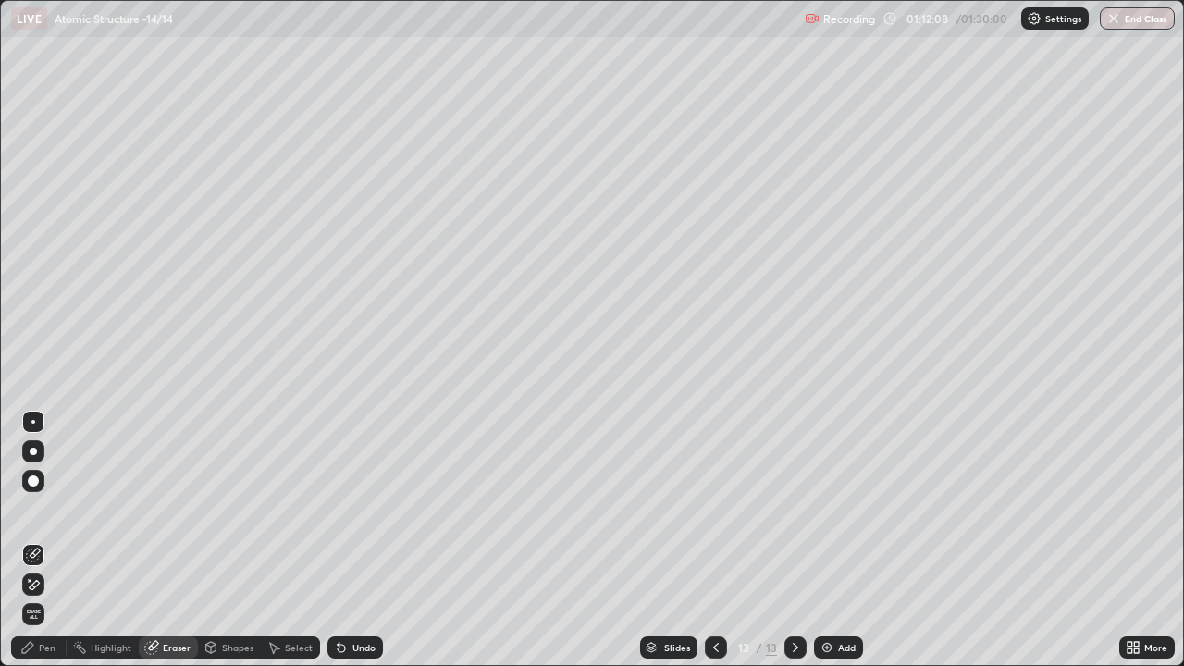
click at [42, 540] on div "Pen" at bounding box center [39, 647] width 56 height 22
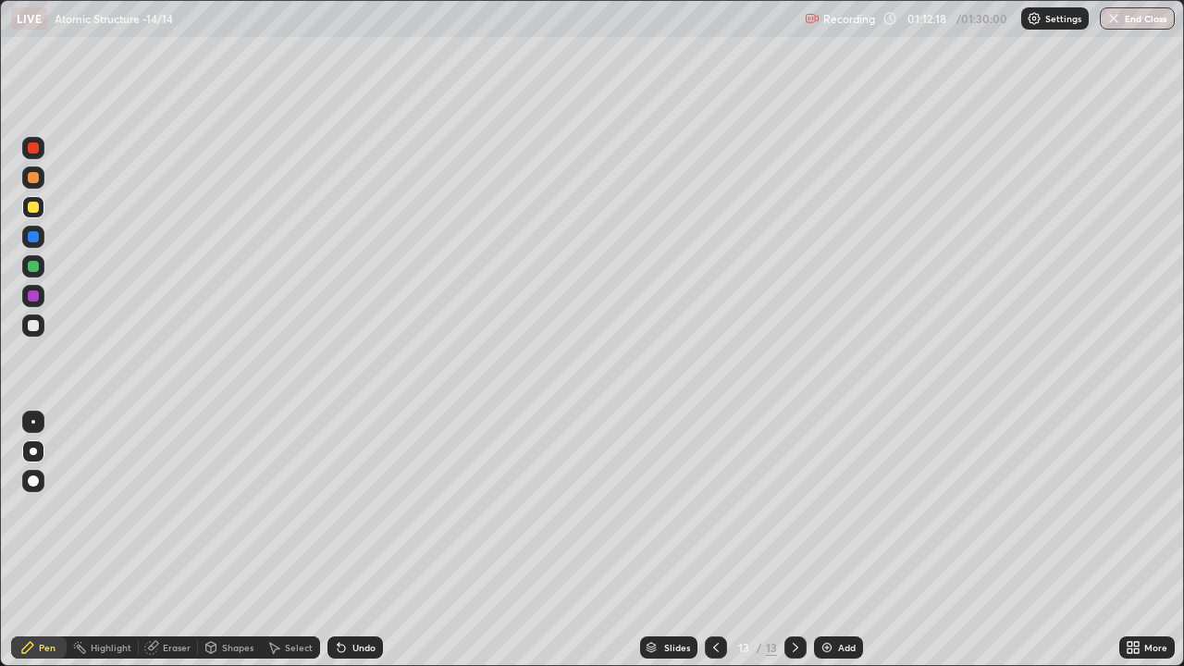
click at [792, 540] on icon at bounding box center [795, 647] width 15 height 15
click at [840, 540] on div "Add" at bounding box center [847, 647] width 18 height 9
click at [714, 540] on icon at bounding box center [716, 647] width 15 height 15
click at [790, 540] on icon at bounding box center [795, 647] width 15 height 15
click at [714, 540] on icon at bounding box center [716, 647] width 15 height 15
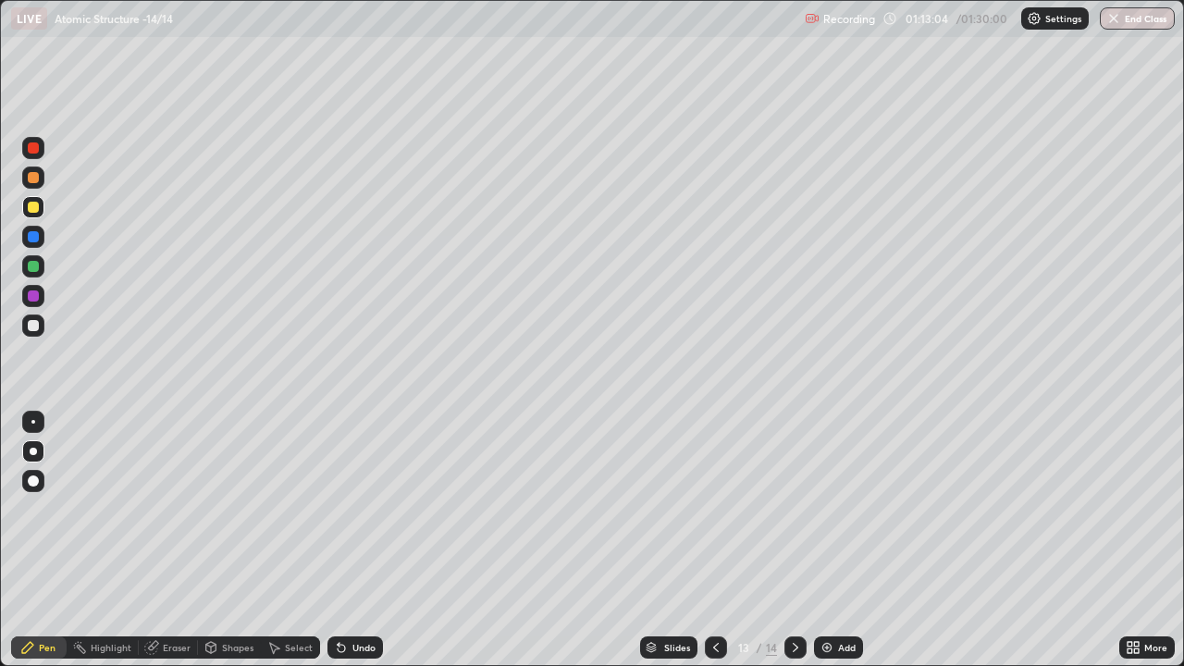
click at [797, 540] on icon at bounding box center [795, 647] width 15 height 15
click at [845, 540] on div "Add" at bounding box center [847, 647] width 18 height 9
click at [714, 540] on icon at bounding box center [716, 647] width 6 height 9
click at [715, 540] on icon at bounding box center [716, 647] width 15 height 15
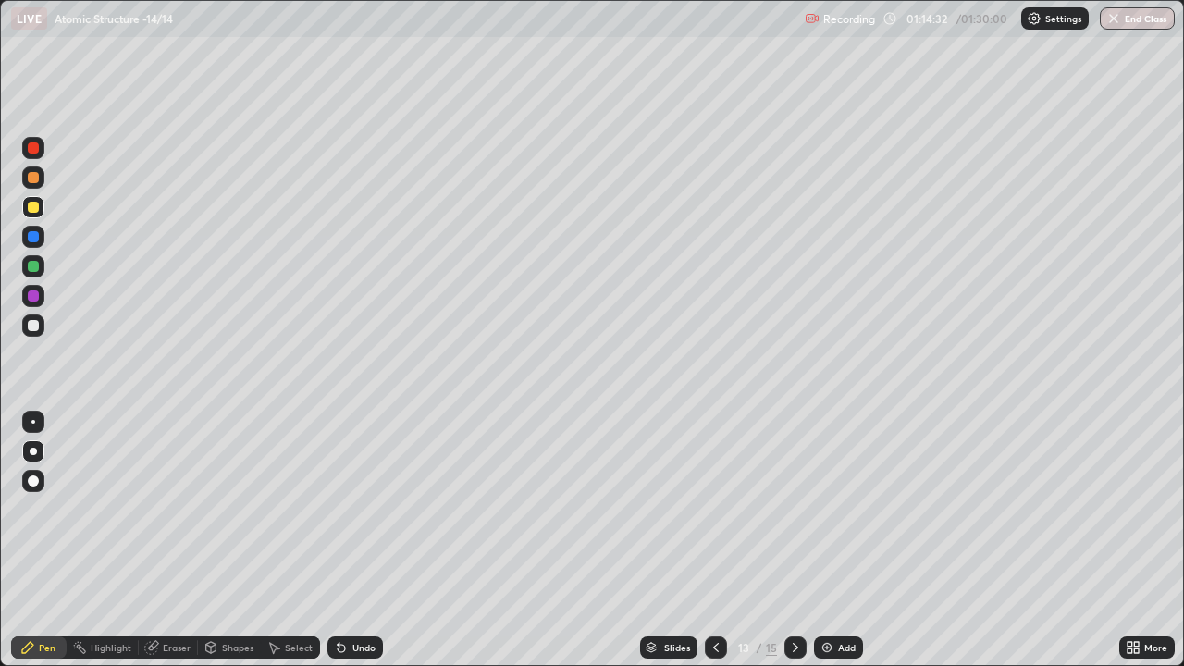
click at [716, 540] on icon at bounding box center [716, 647] width 15 height 15
click at [714, 540] on icon at bounding box center [716, 647] width 15 height 15
click at [785, 540] on div at bounding box center [795, 647] width 22 height 22
click at [171, 540] on div "Eraser" at bounding box center [177, 647] width 28 height 9
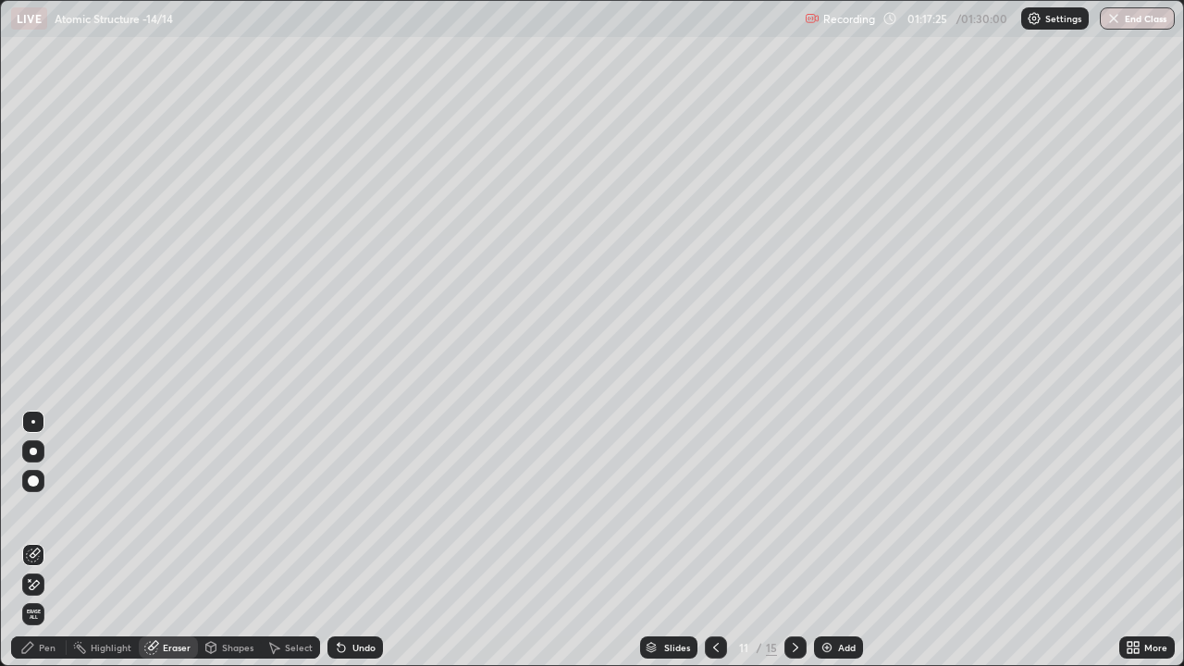
click at [47, 540] on div "Pen" at bounding box center [47, 647] width 17 height 9
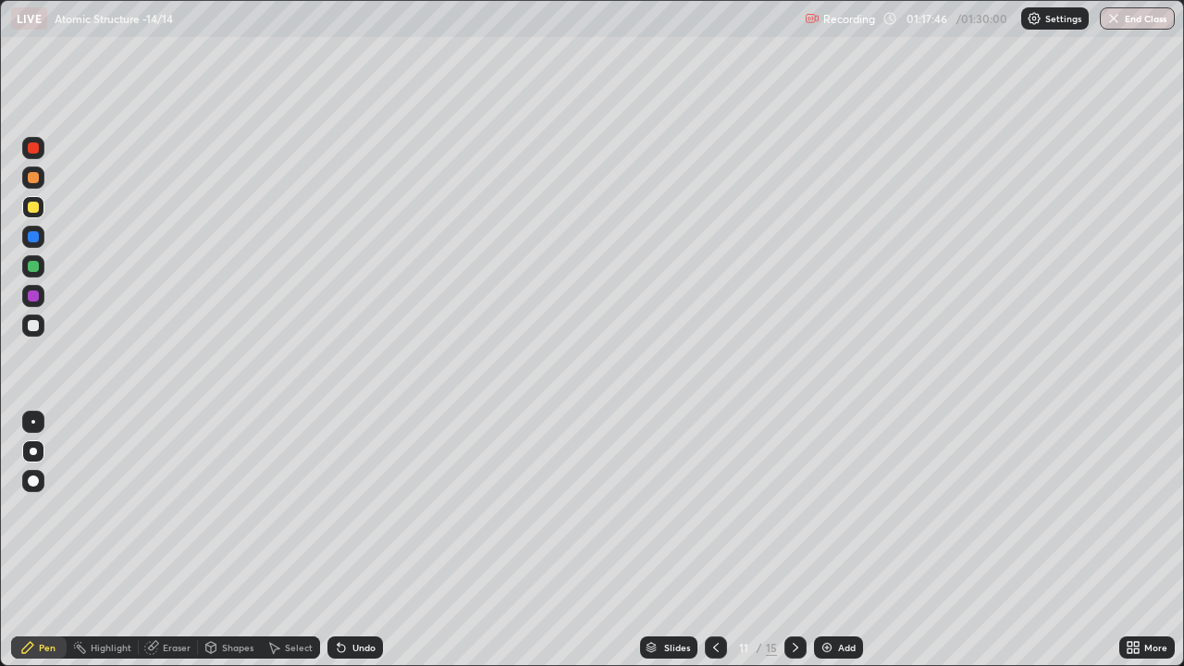
click at [791, 540] on icon at bounding box center [795, 647] width 15 height 15
click at [714, 540] on icon at bounding box center [716, 647] width 15 height 15
click at [794, 540] on icon at bounding box center [795, 647] width 15 height 15
click at [714, 540] on icon at bounding box center [716, 647] width 15 height 15
click at [791, 540] on icon at bounding box center [795, 647] width 15 height 15
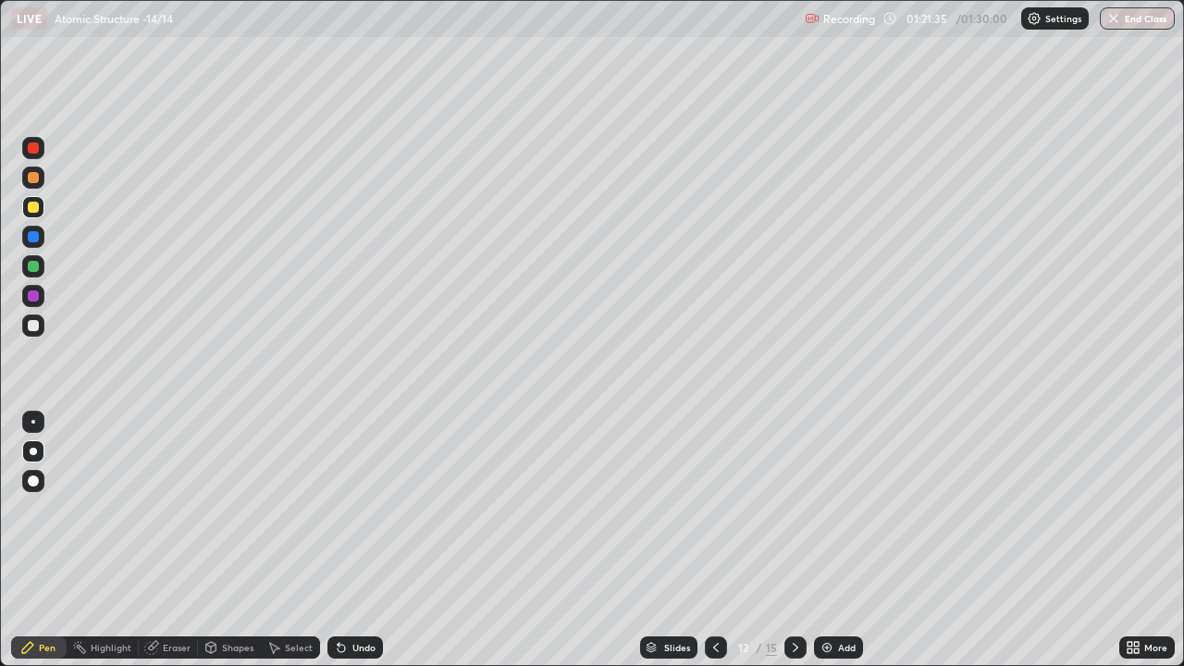
click at [790, 540] on icon at bounding box center [795, 647] width 15 height 15
click at [794, 540] on icon at bounding box center [795, 647] width 15 height 15
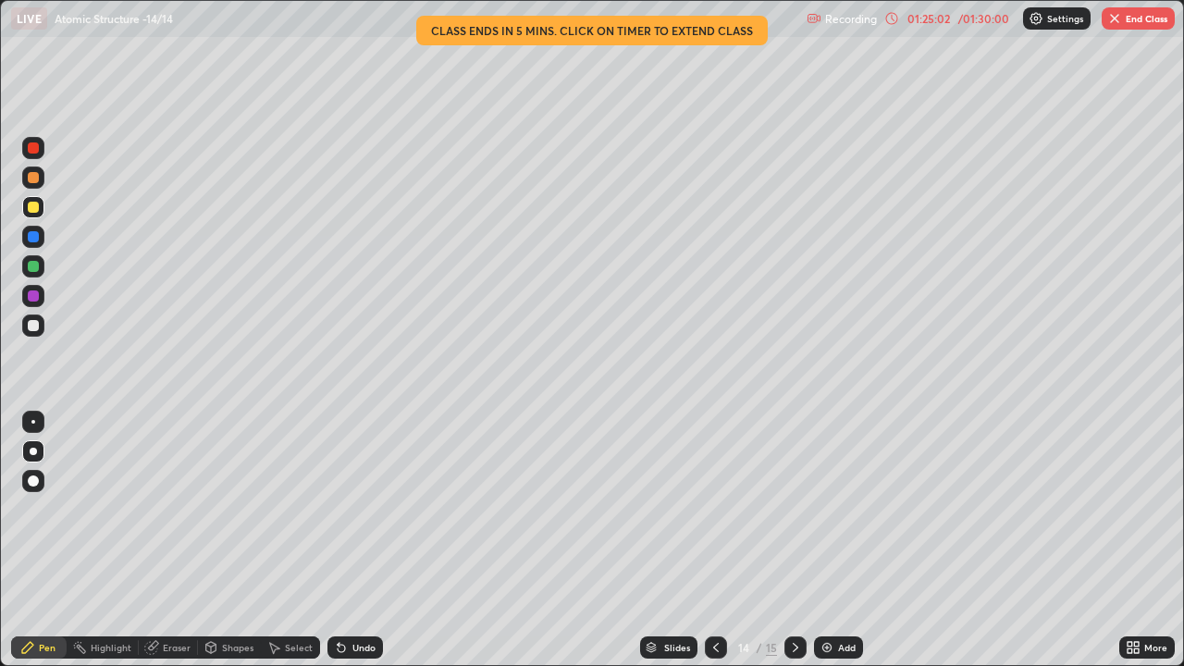
click at [794, 540] on icon at bounding box center [795, 647] width 15 height 15
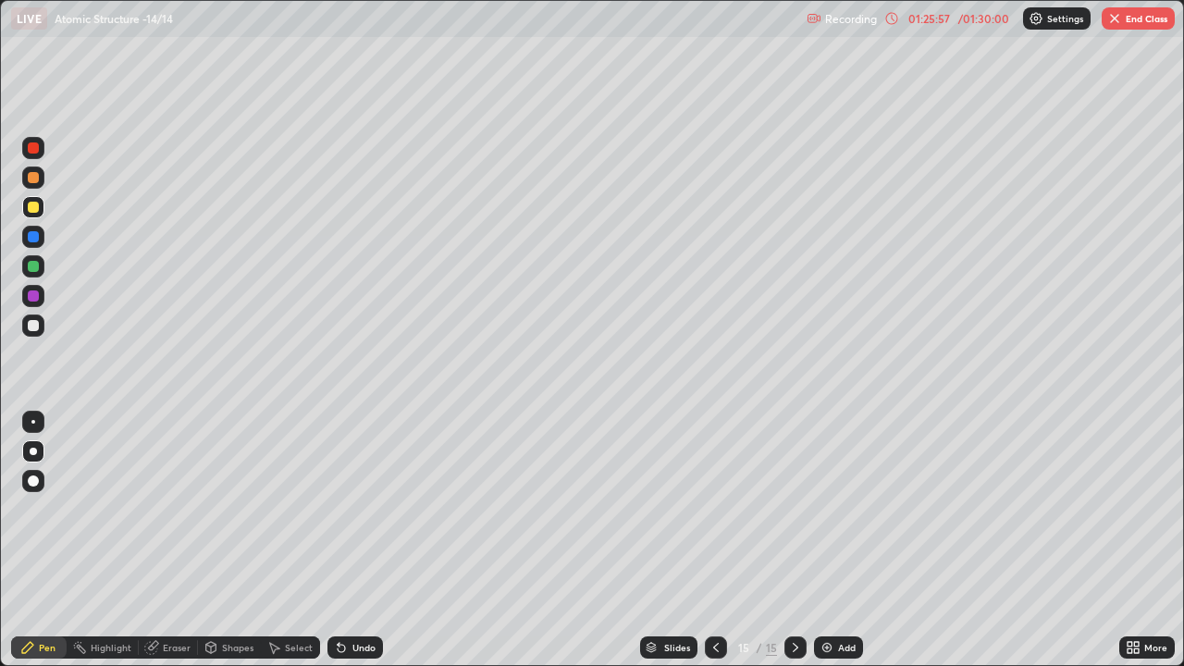
click at [715, 540] on icon at bounding box center [716, 647] width 15 height 15
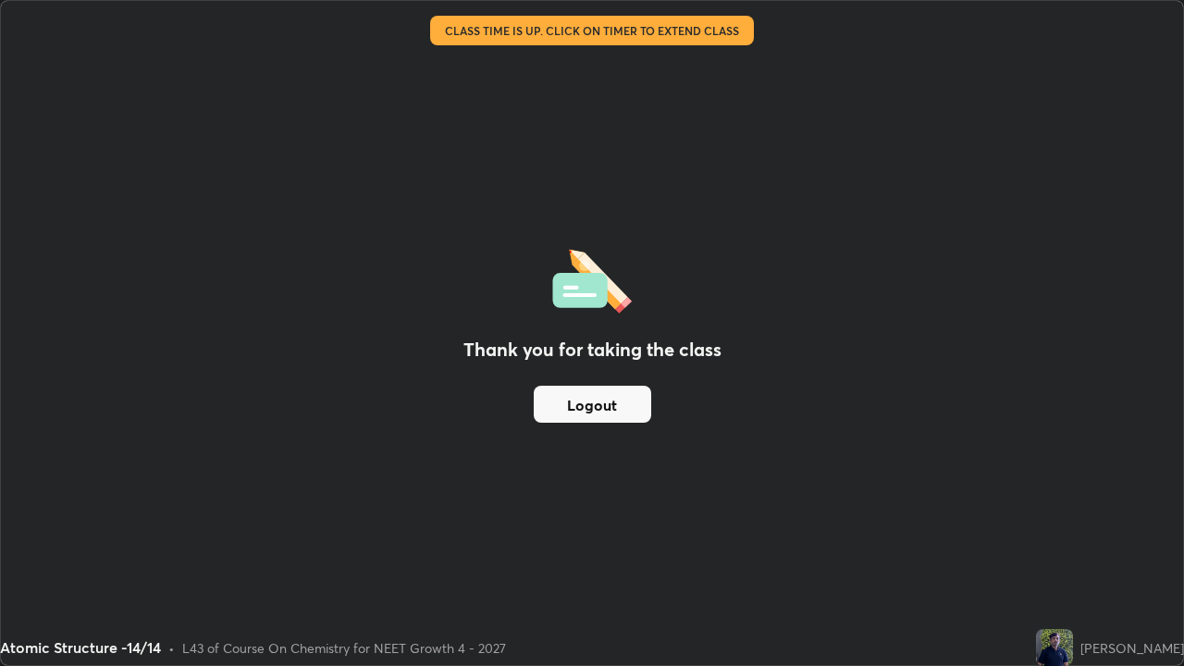
click at [599, 402] on button "Logout" at bounding box center [592, 404] width 117 height 37
